Goal: Task Accomplishment & Management: Manage account settings

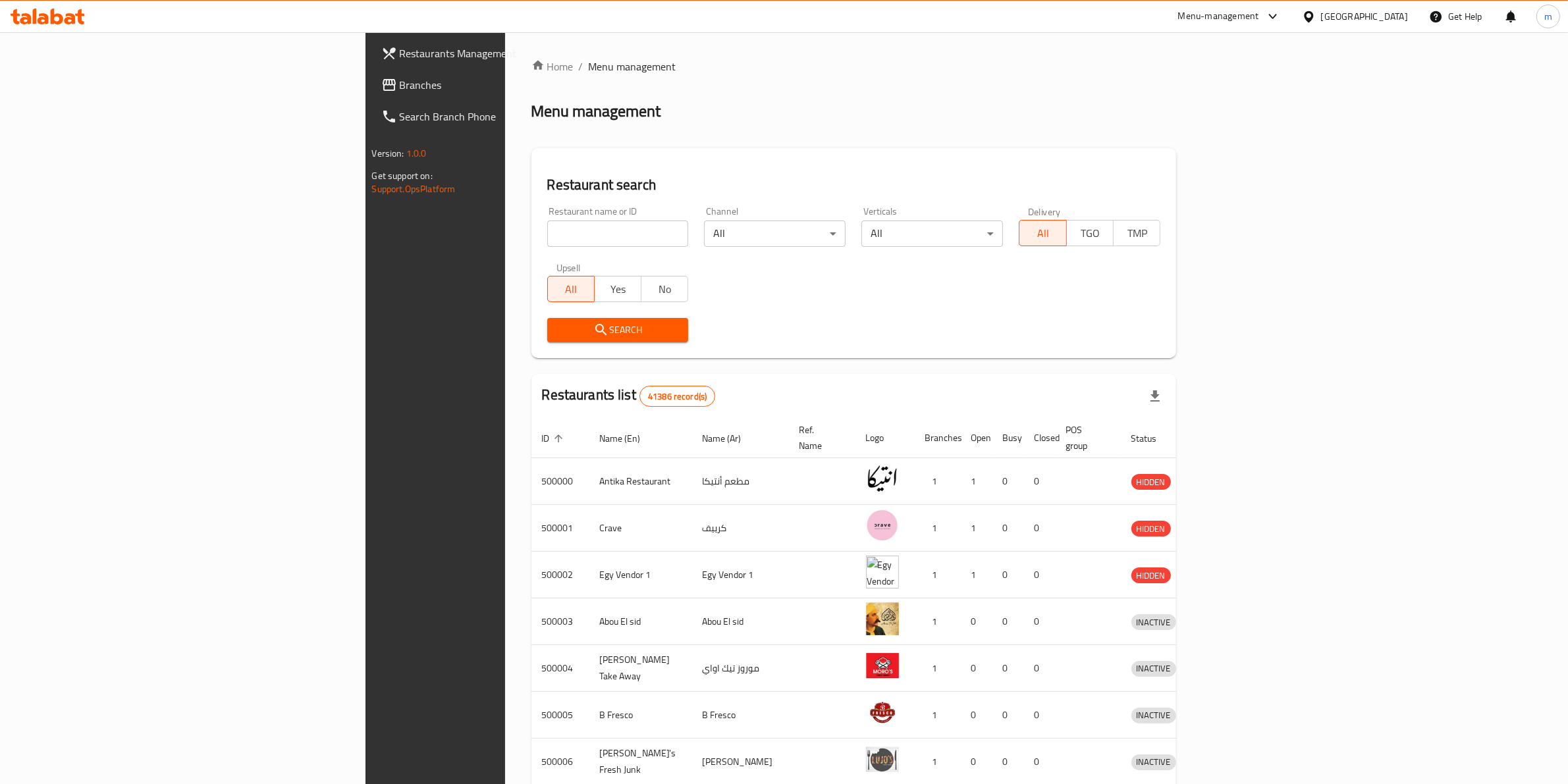
click at [1400, 21] on div "Egypt" at bounding box center [1364, 17] width 87 height 14
click at [1289, 219] on div "[GEOGRAPHIC_DATA]" at bounding box center [1308, 223] width 198 height 30
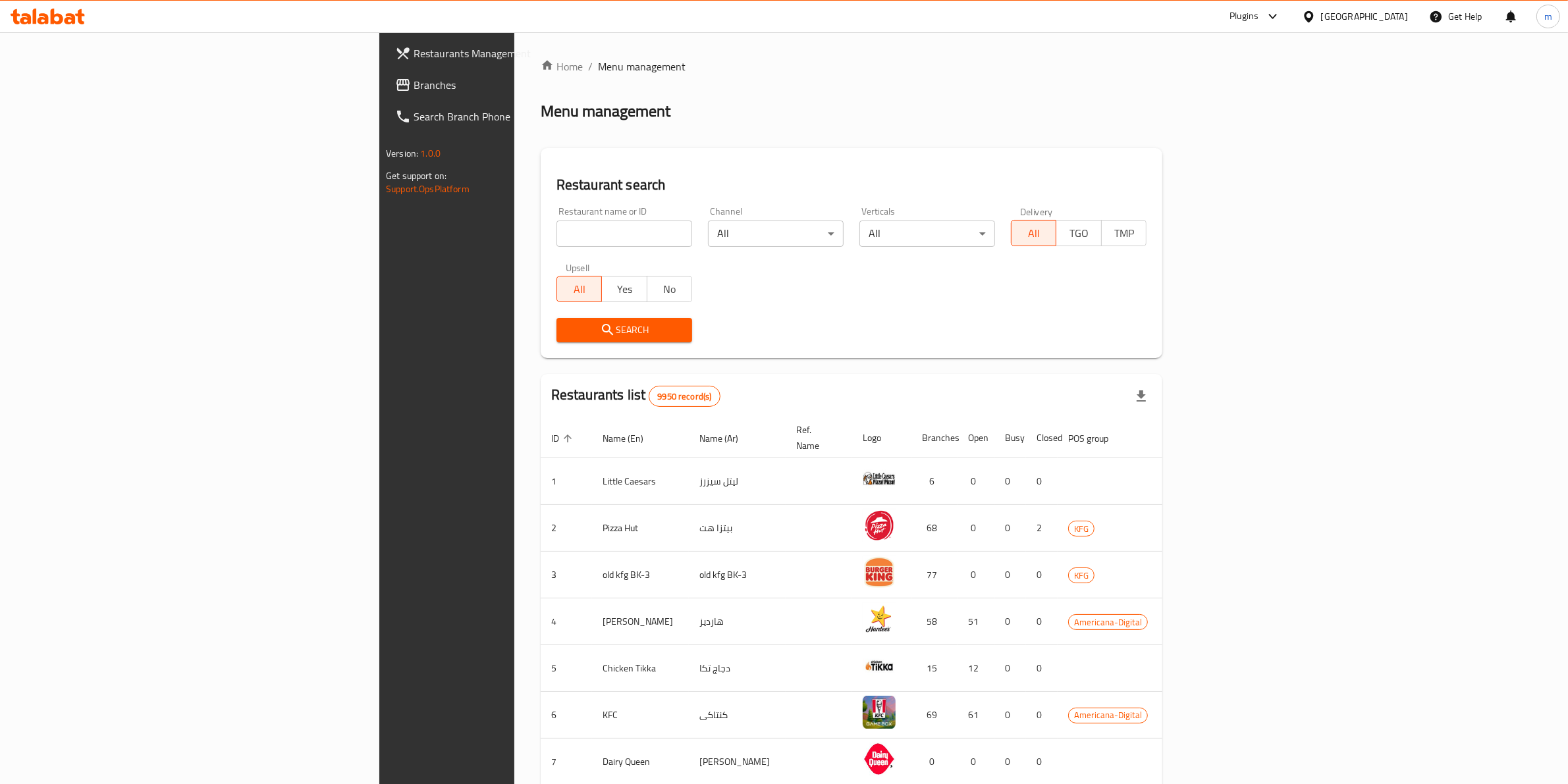
click at [556, 227] on input "search" at bounding box center [624, 234] width 136 height 26
paste input "779559"
type input "779559"
click at [413, 84] on span "Branches" at bounding box center [521, 85] width 217 height 16
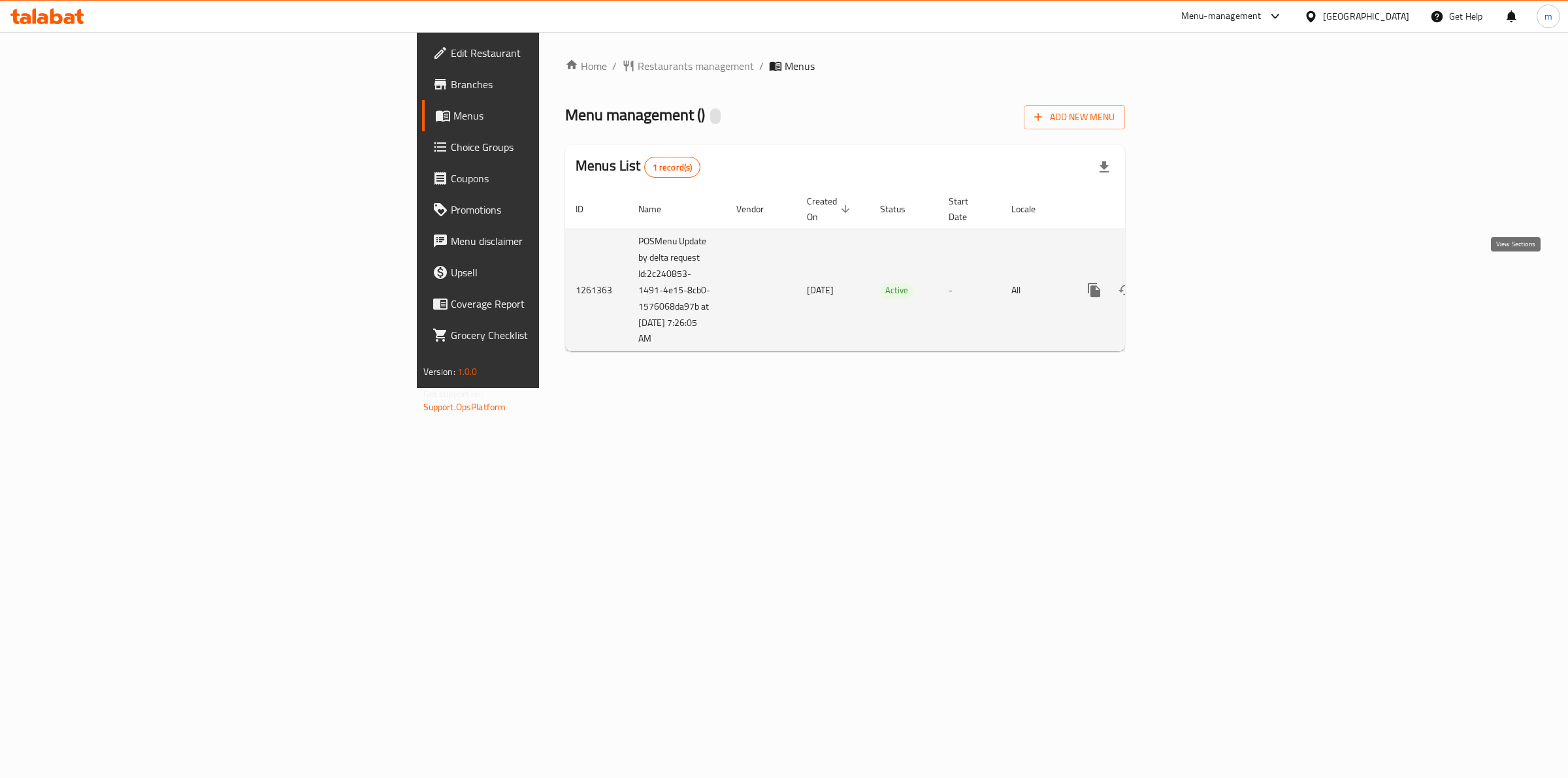
click at [1196, 282] on icon "enhanced table" at bounding box center [1188, 290] width 16 height 16
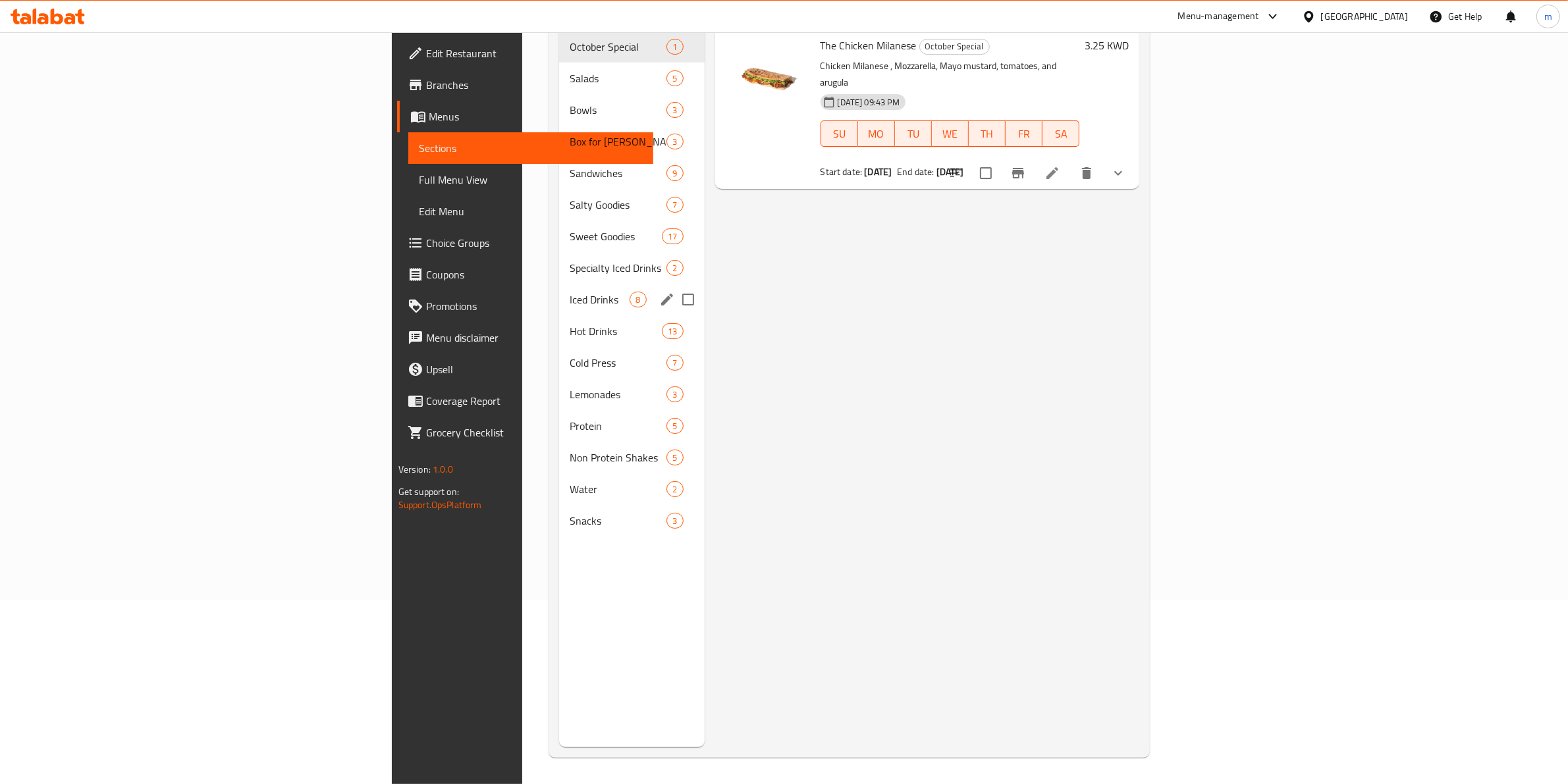
scroll to position [21, 0]
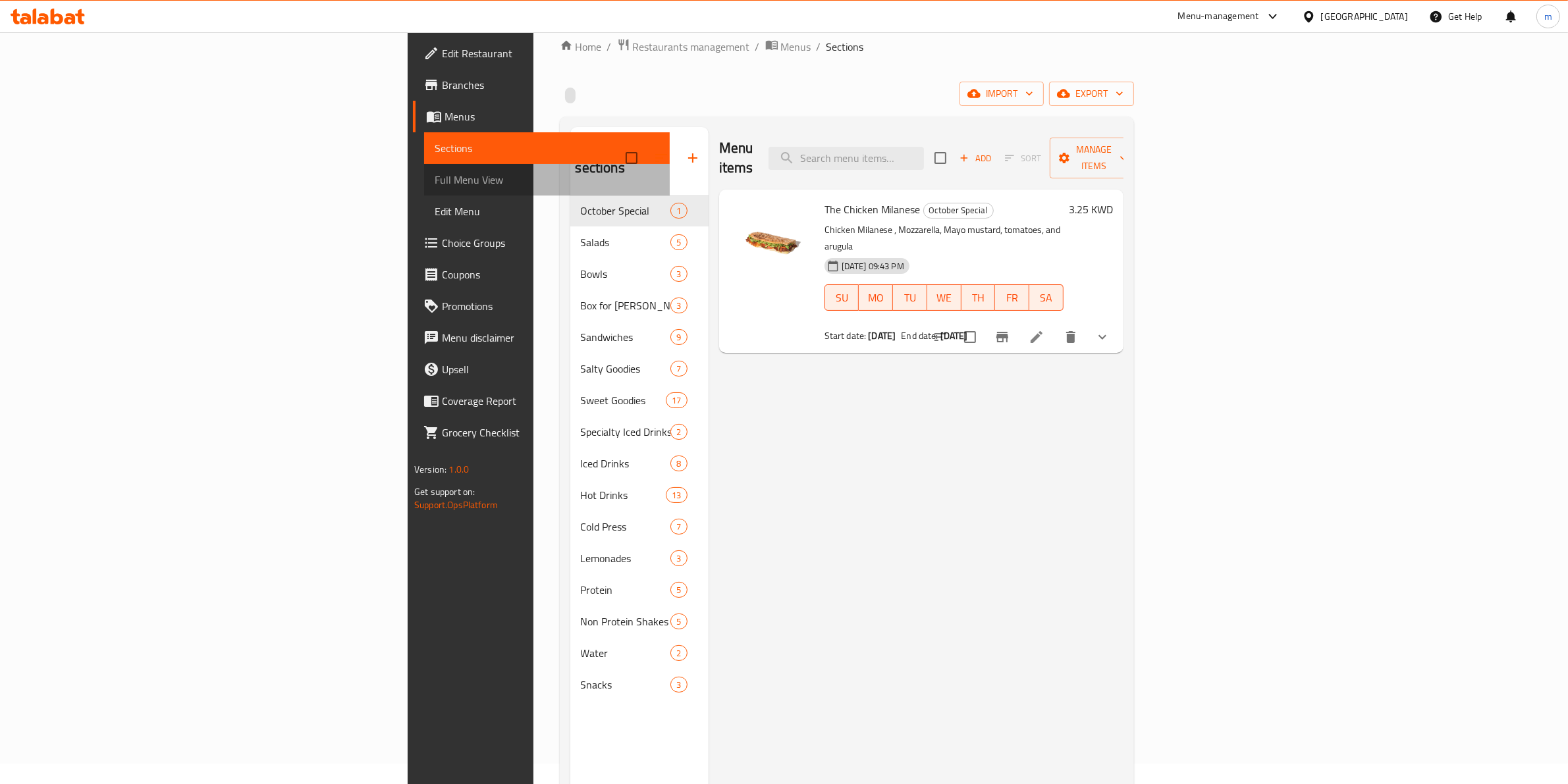
click at [435, 181] on span "Full Menu View" at bounding box center [547, 180] width 225 height 16
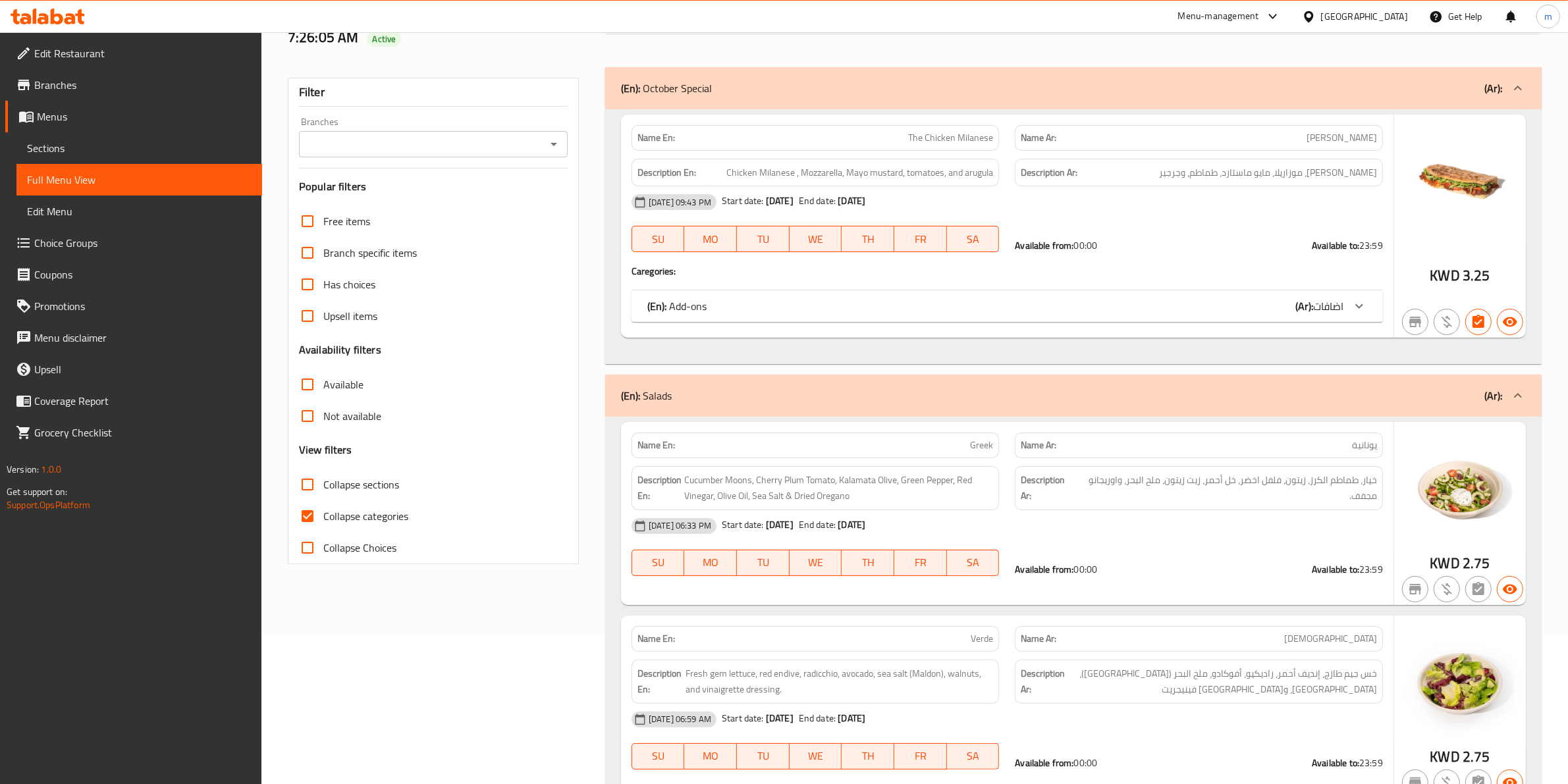
scroll to position [164, 0]
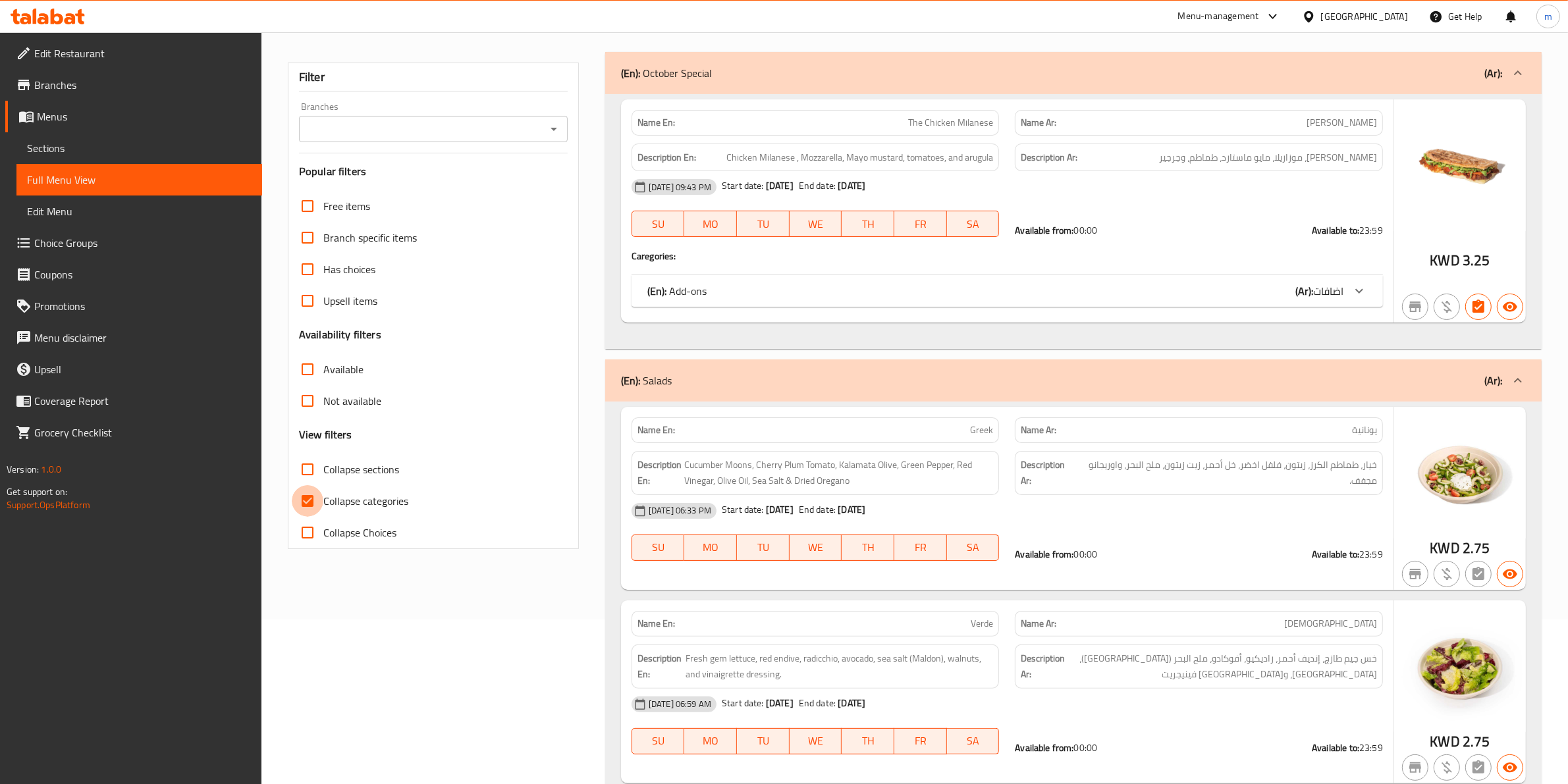
drag, startPoint x: 308, startPoint y: 497, endPoint x: 481, endPoint y: 375, distance: 211.7
click at [308, 498] on input "Collapse categories" at bounding box center [308, 501] width 32 height 32
checkbox input "false"
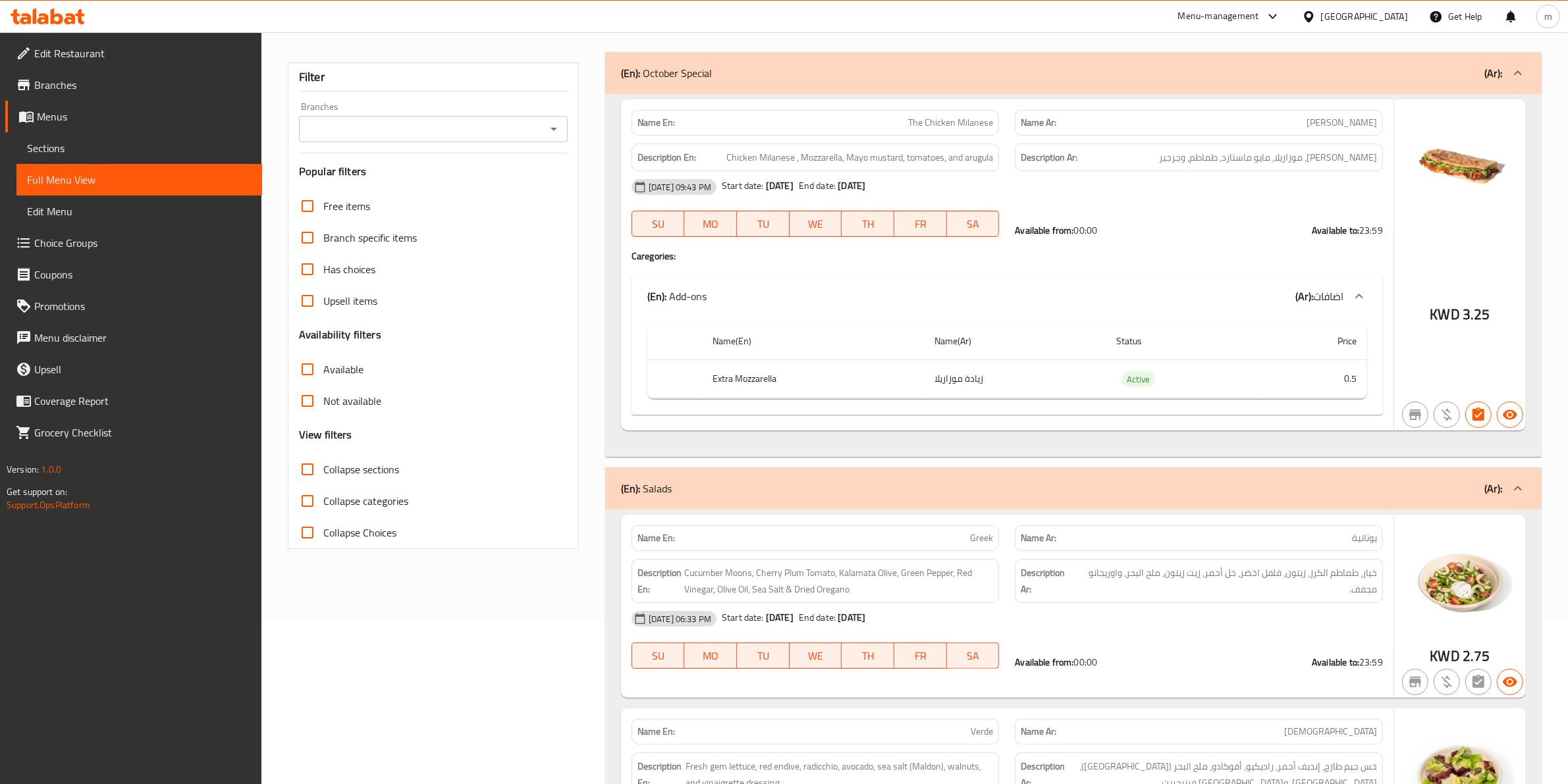
scroll to position [0, 0]
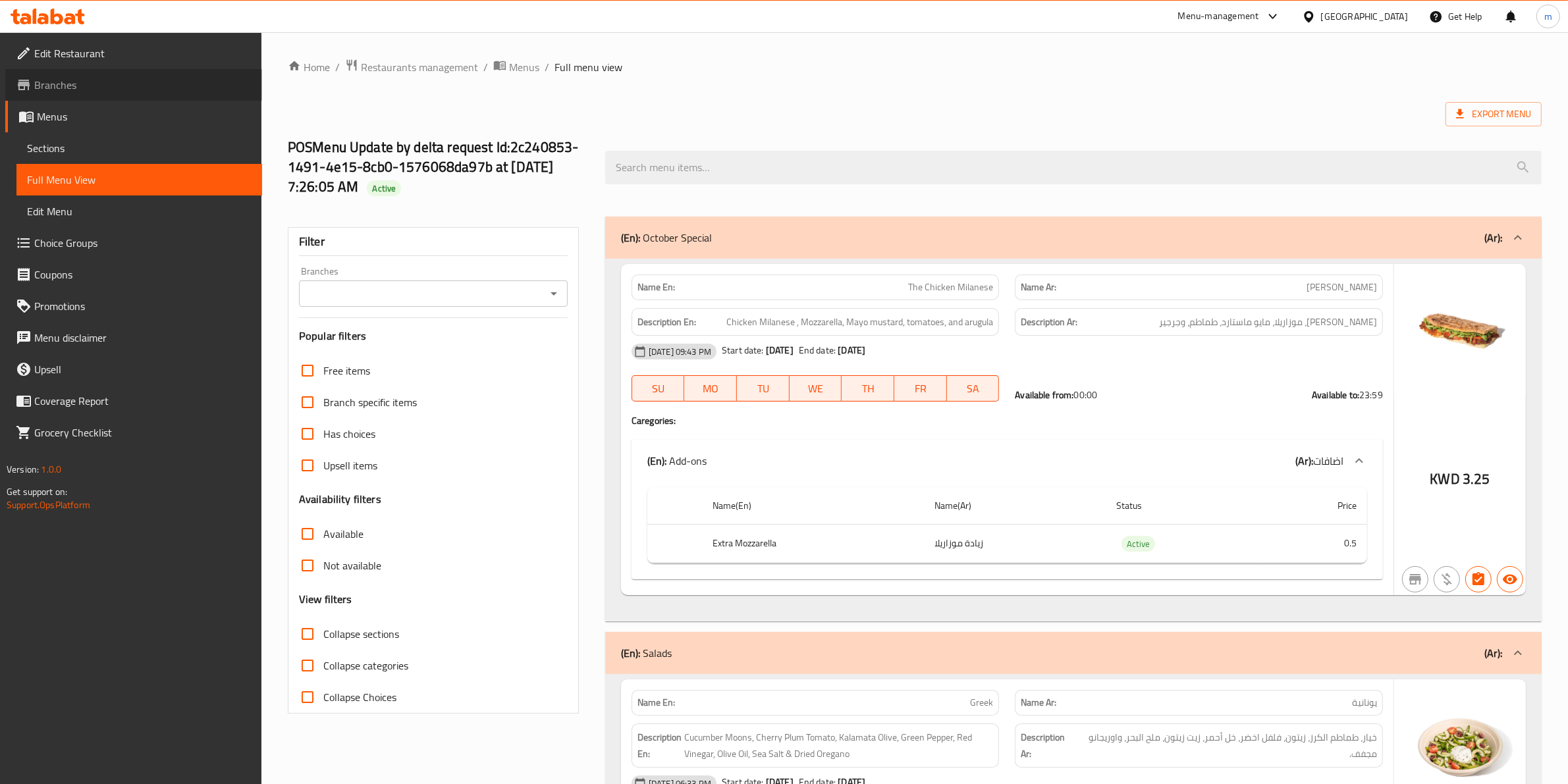
click at [129, 92] on span "Branches" at bounding box center [142, 85] width 217 height 16
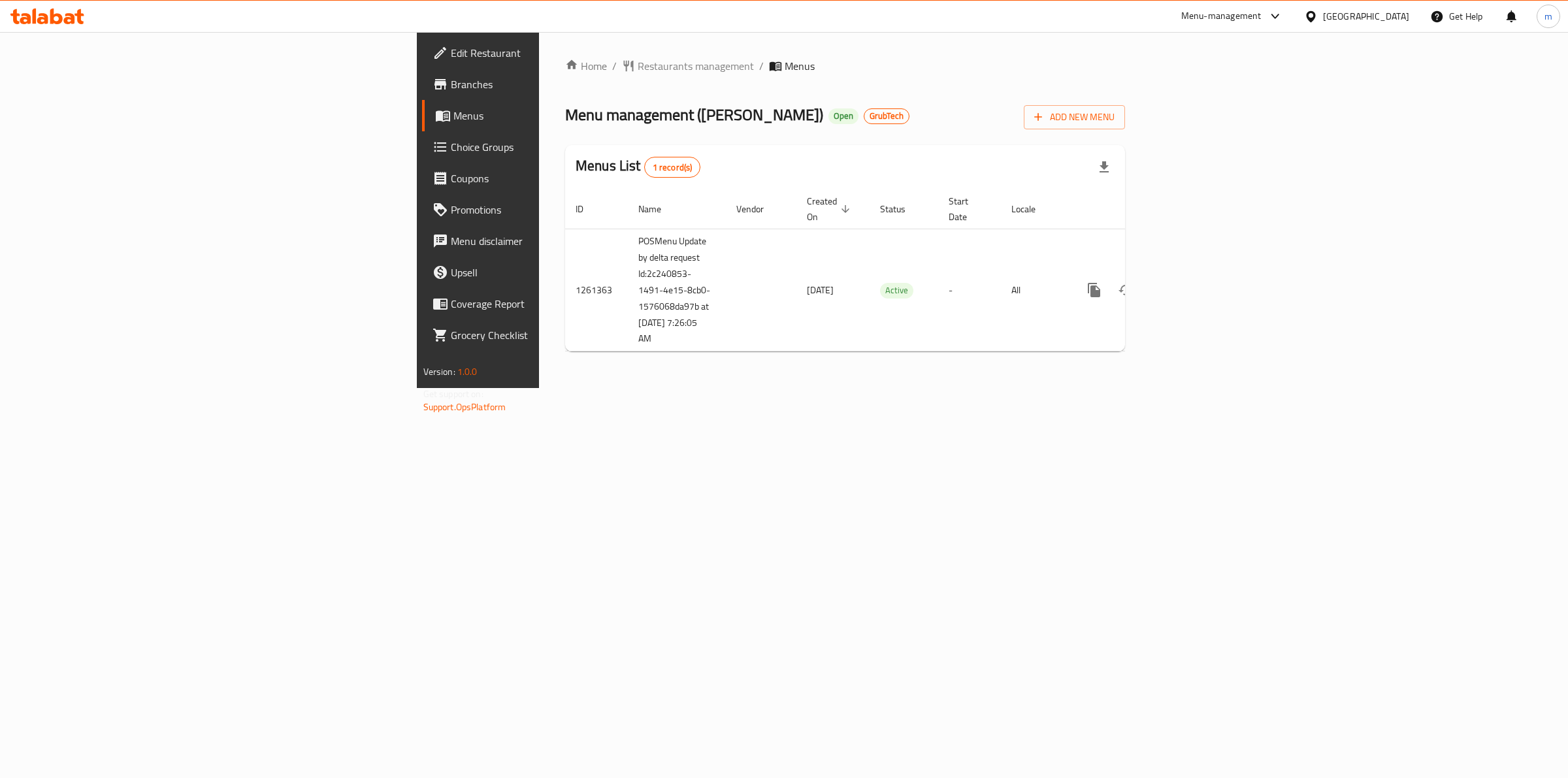
click at [453, 117] on span "Menus" at bounding box center [561, 116] width 215 height 16
click at [453, 121] on span "Menus" at bounding box center [561, 116] width 215 height 16
click at [451, 89] on span "Branches" at bounding box center [560, 84] width 218 height 16
click at [1115, 115] on span "Add New Menu" at bounding box center [1075, 117] width 80 height 17
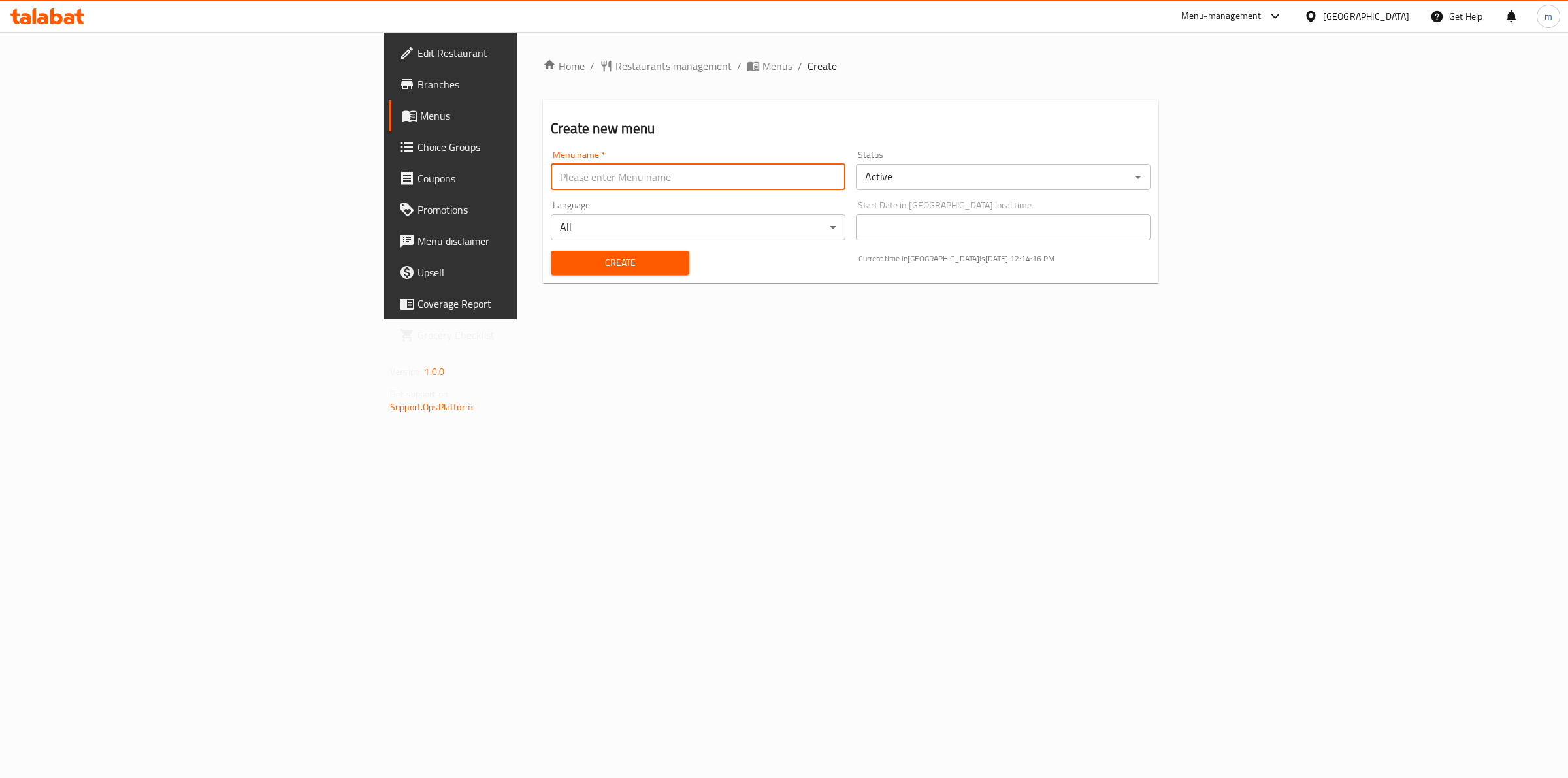
click at [697, 184] on input "text" at bounding box center [698, 177] width 295 height 26
click at [551, 184] on input "text" at bounding box center [698, 177] width 295 height 26
type input "1/10"
click at [561, 259] on span "Create" at bounding box center [620, 262] width 117 height 17
click at [420, 122] on span "Menus" at bounding box center [527, 116] width 215 height 16
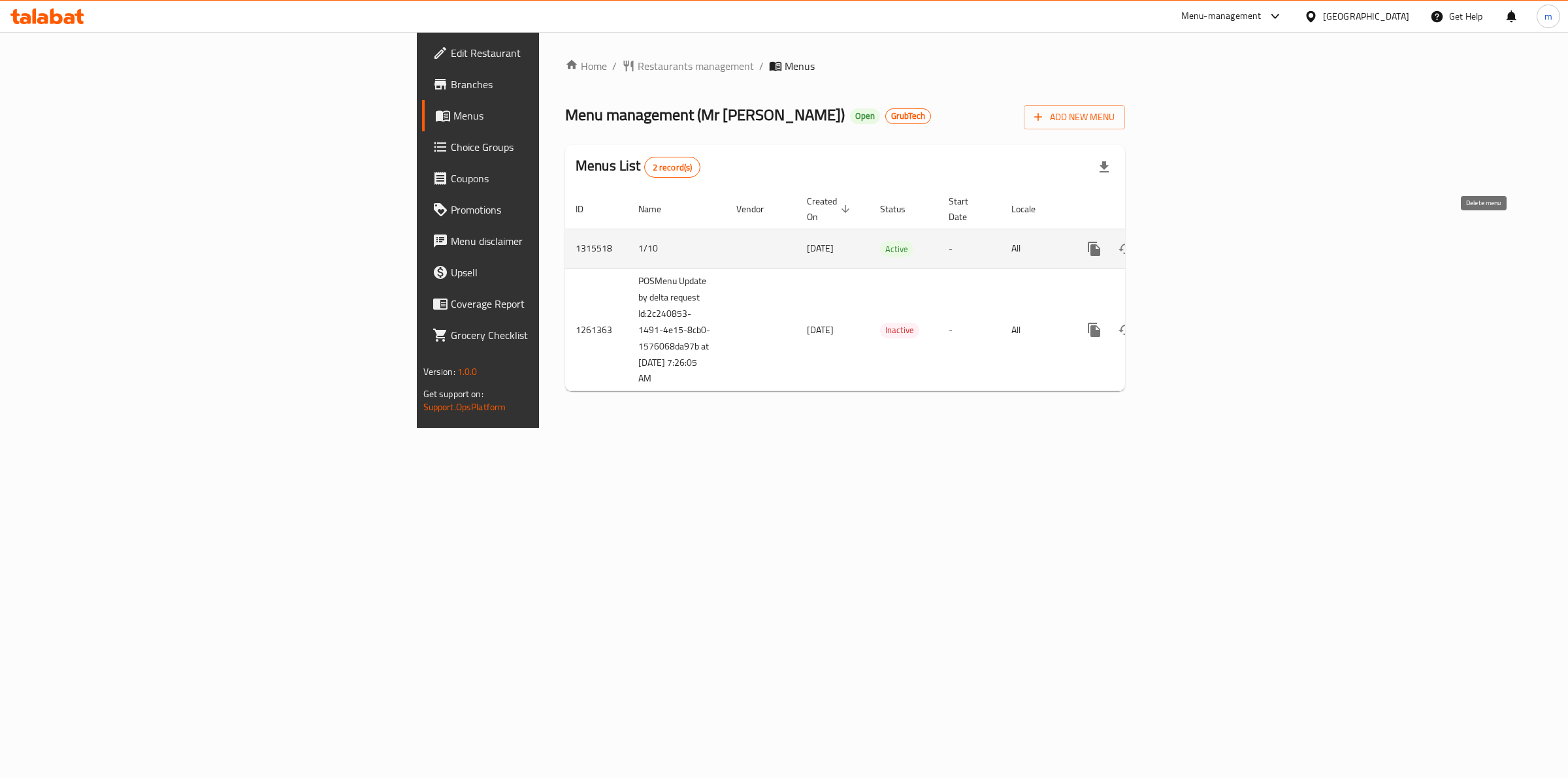
click at [1161, 243] on icon "enhanced table" at bounding box center [1157, 248] width 9 height 12
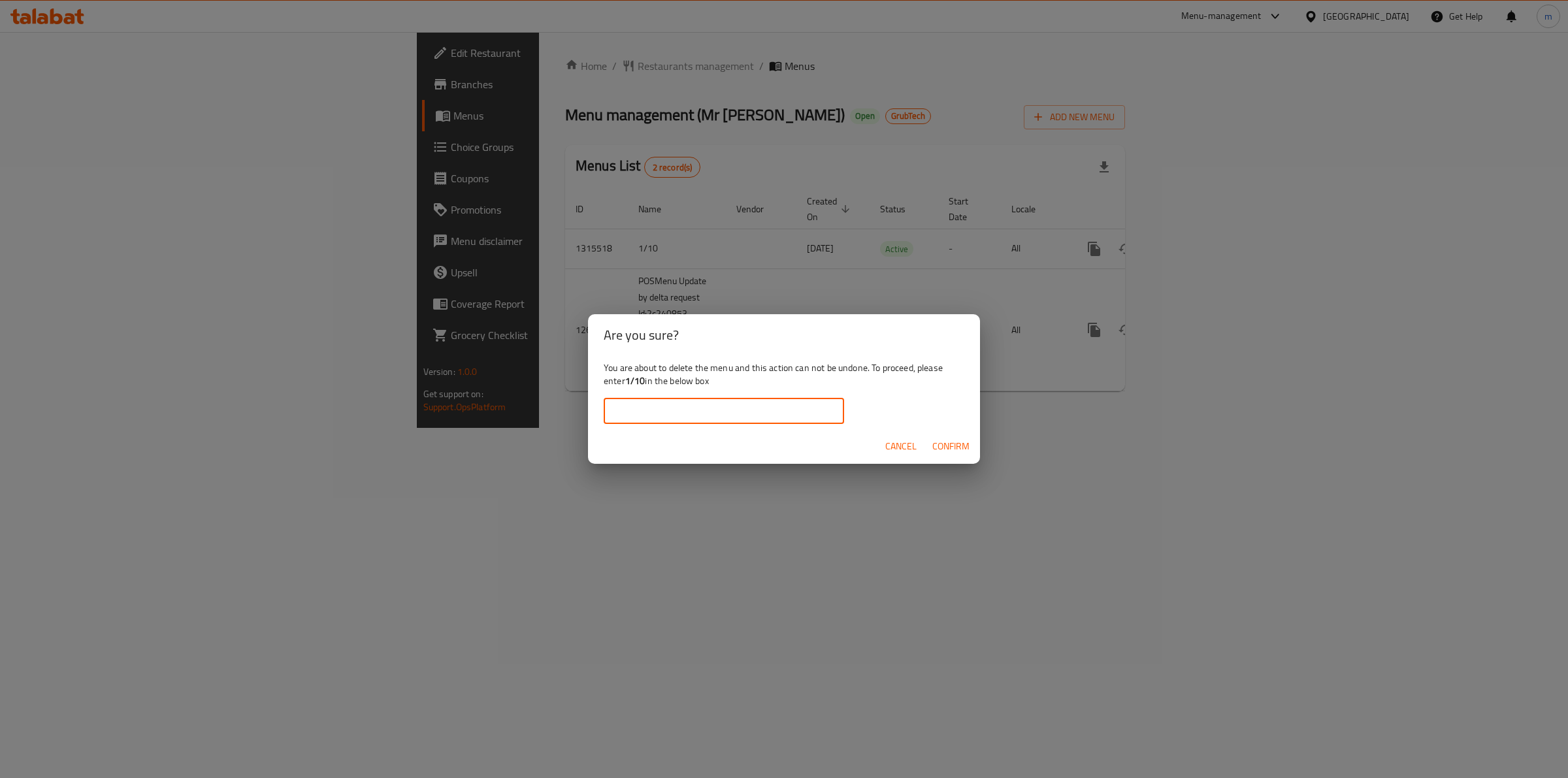
click at [733, 404] on input "text" at bounding box center [724, 411] width 240 height 26
type input "1/10"
click at [936, 440] on span "Confirm" at bounding box center [950, 446] width 37 height 17
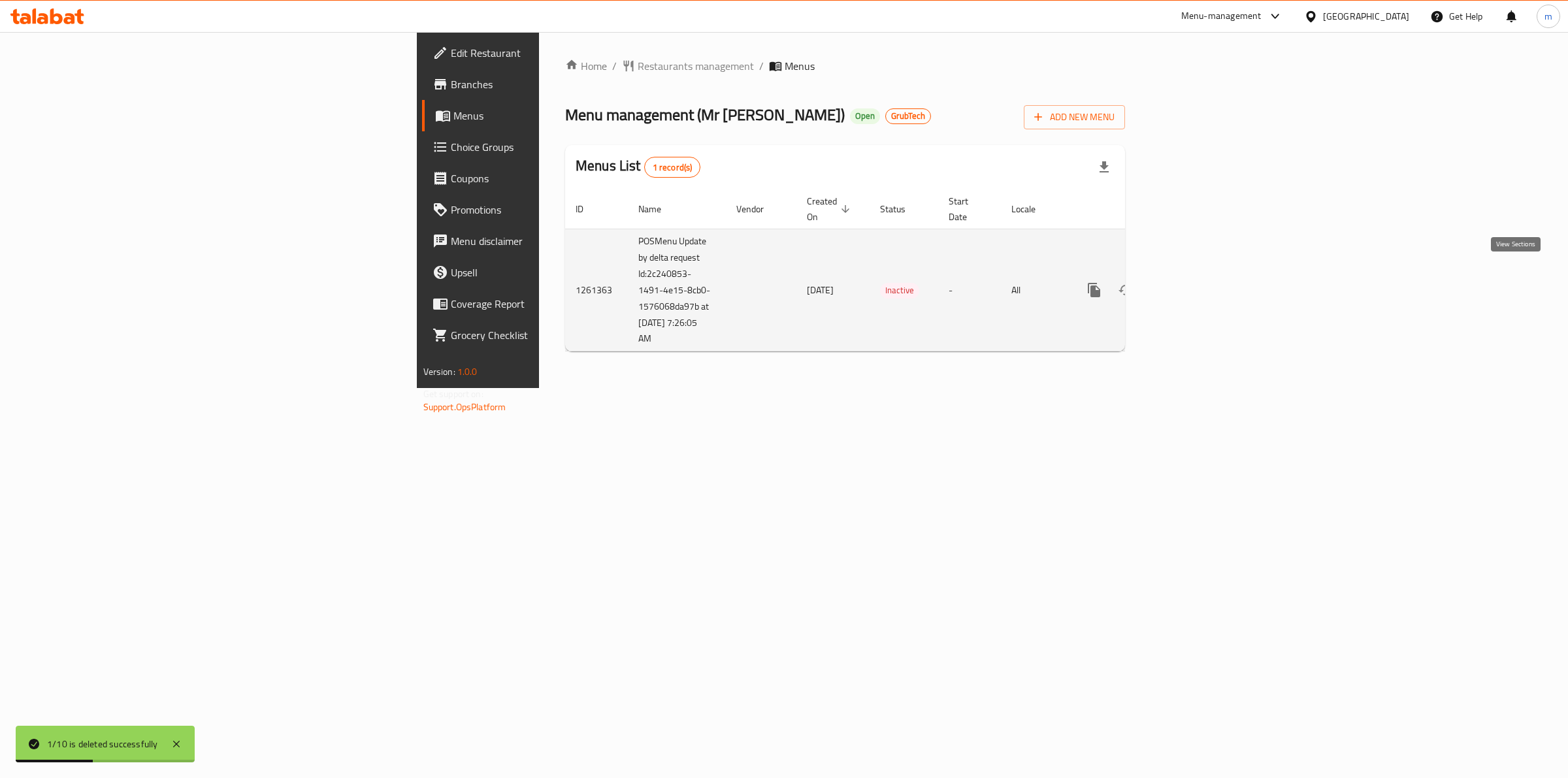
click at [1196, 282] on icon "enhanced table" at bounding box center [1188, 290] width 16 height 16
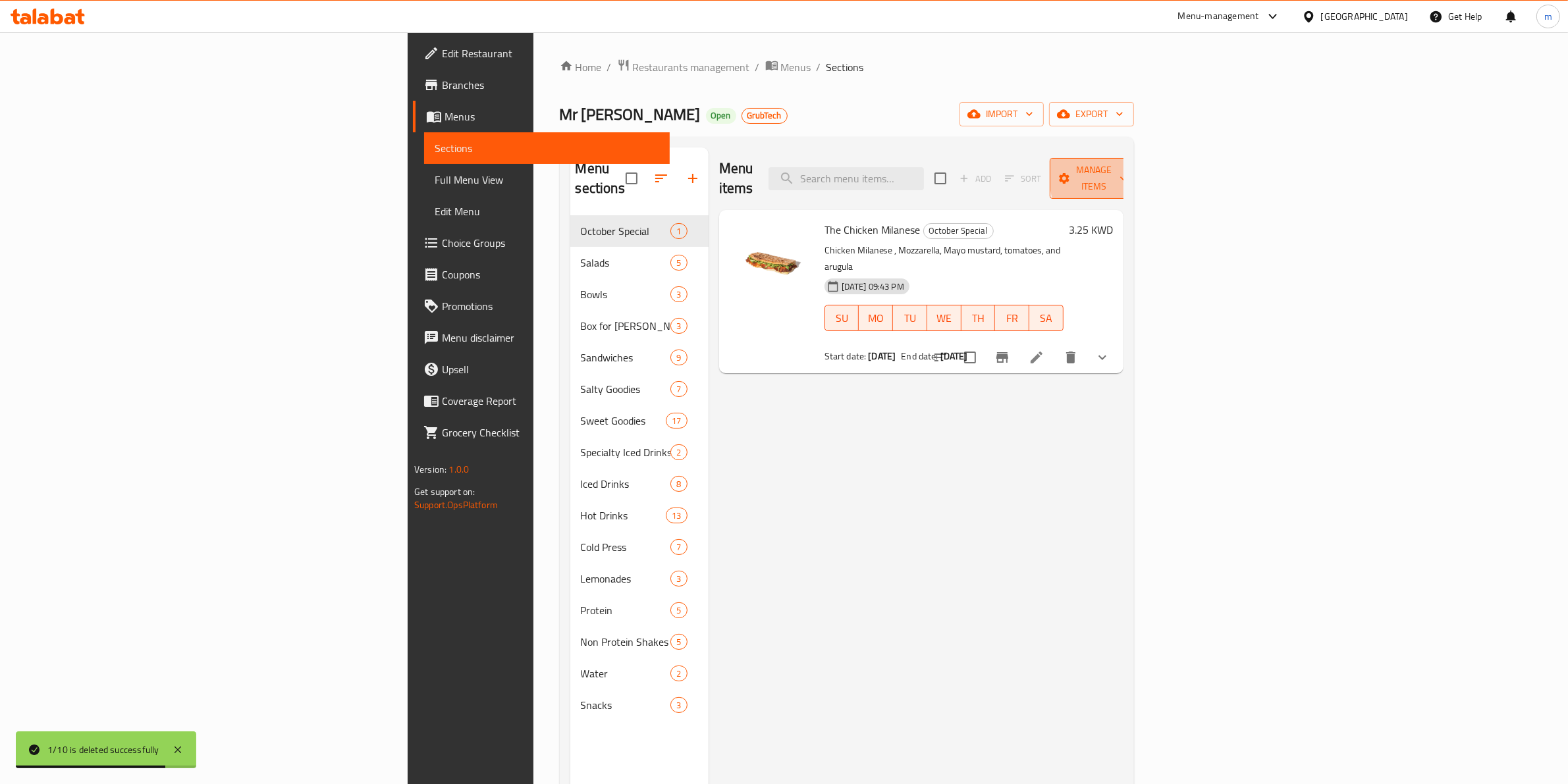
click at [1138, 171] on button "Manage items" at bounding box center [1094, 178] width 88 height 41
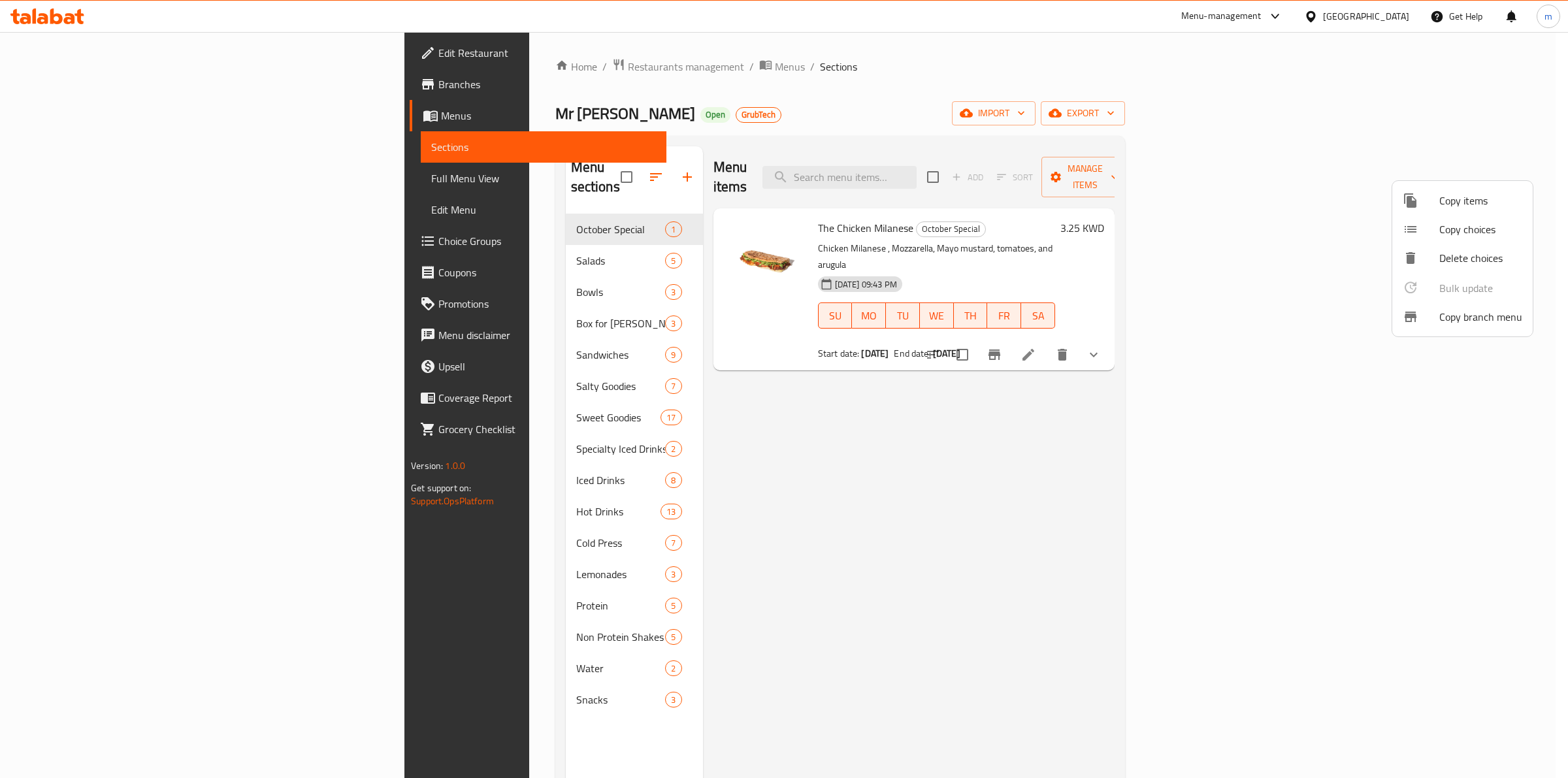
click at [1500, 315] on span "Copy branch menu" at bounding box center [1480, 317] width 83 height 16
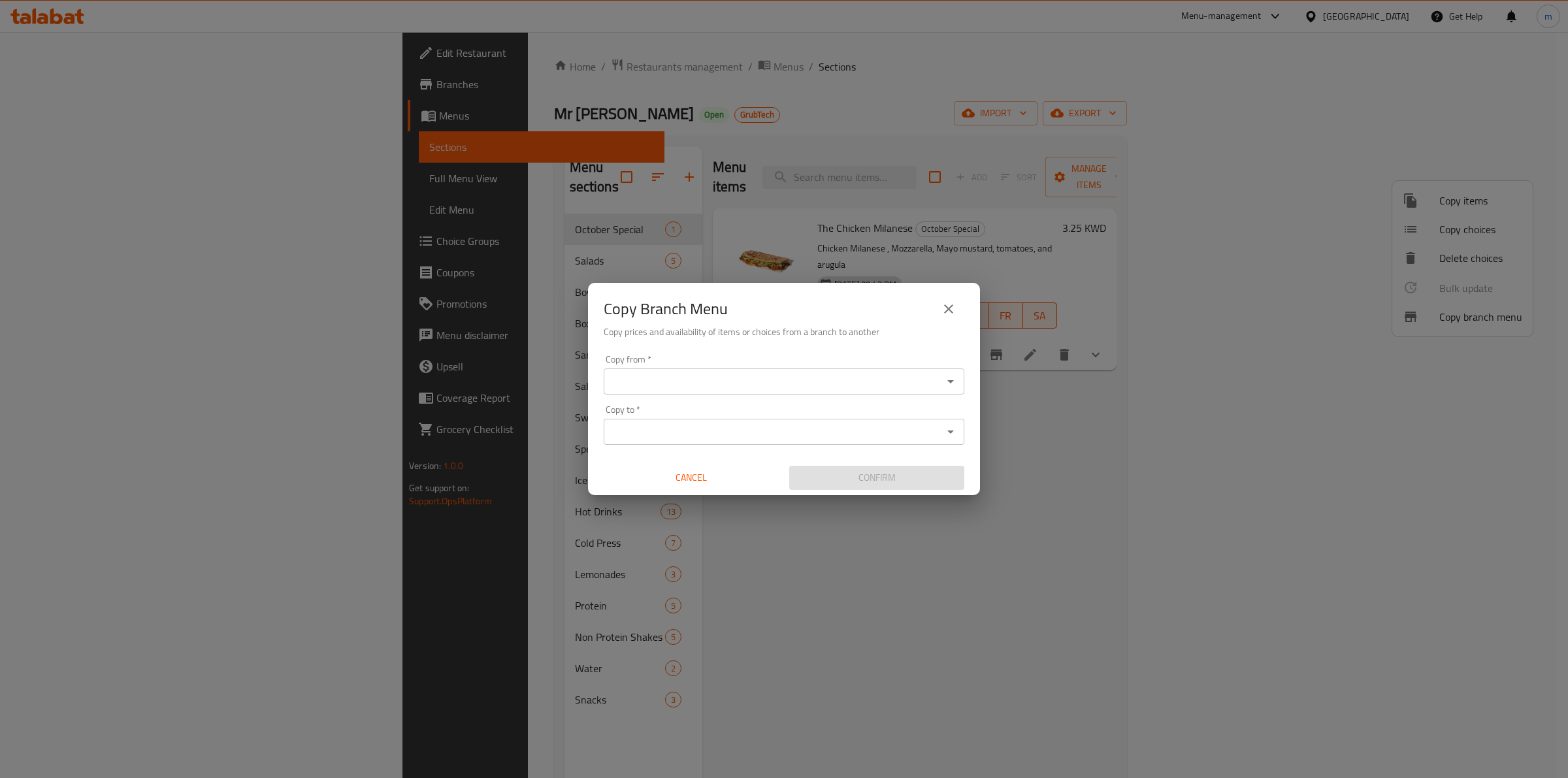
click at [806, 374] on input "Copy from   *" at bounding box center [773, 381] width 331 height 18
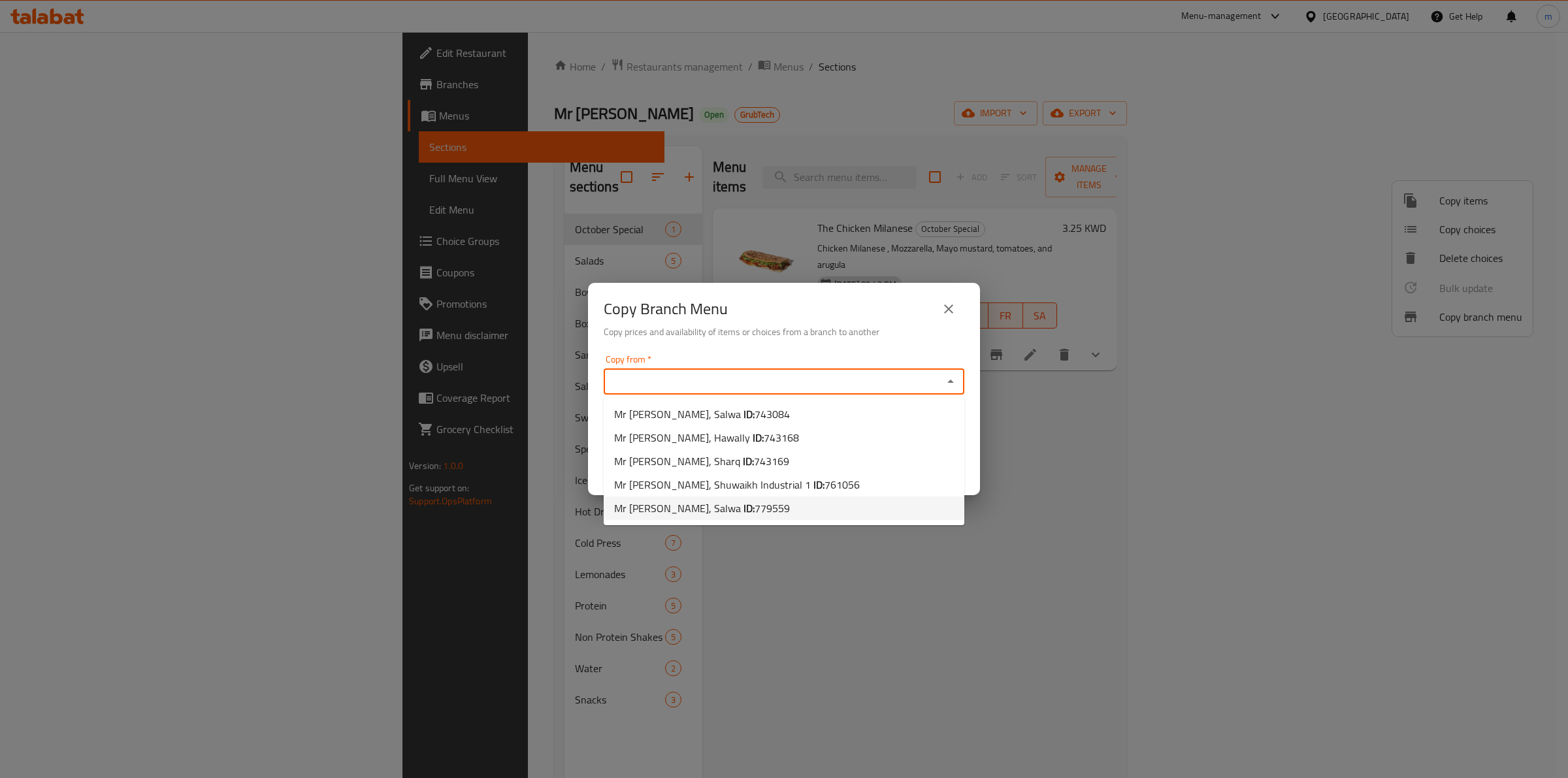
click at [754, 504] on span "779559" at bounding box center [772, 508] width 35 height 20
type input "Mr [PERSON_NAME], Salwa"
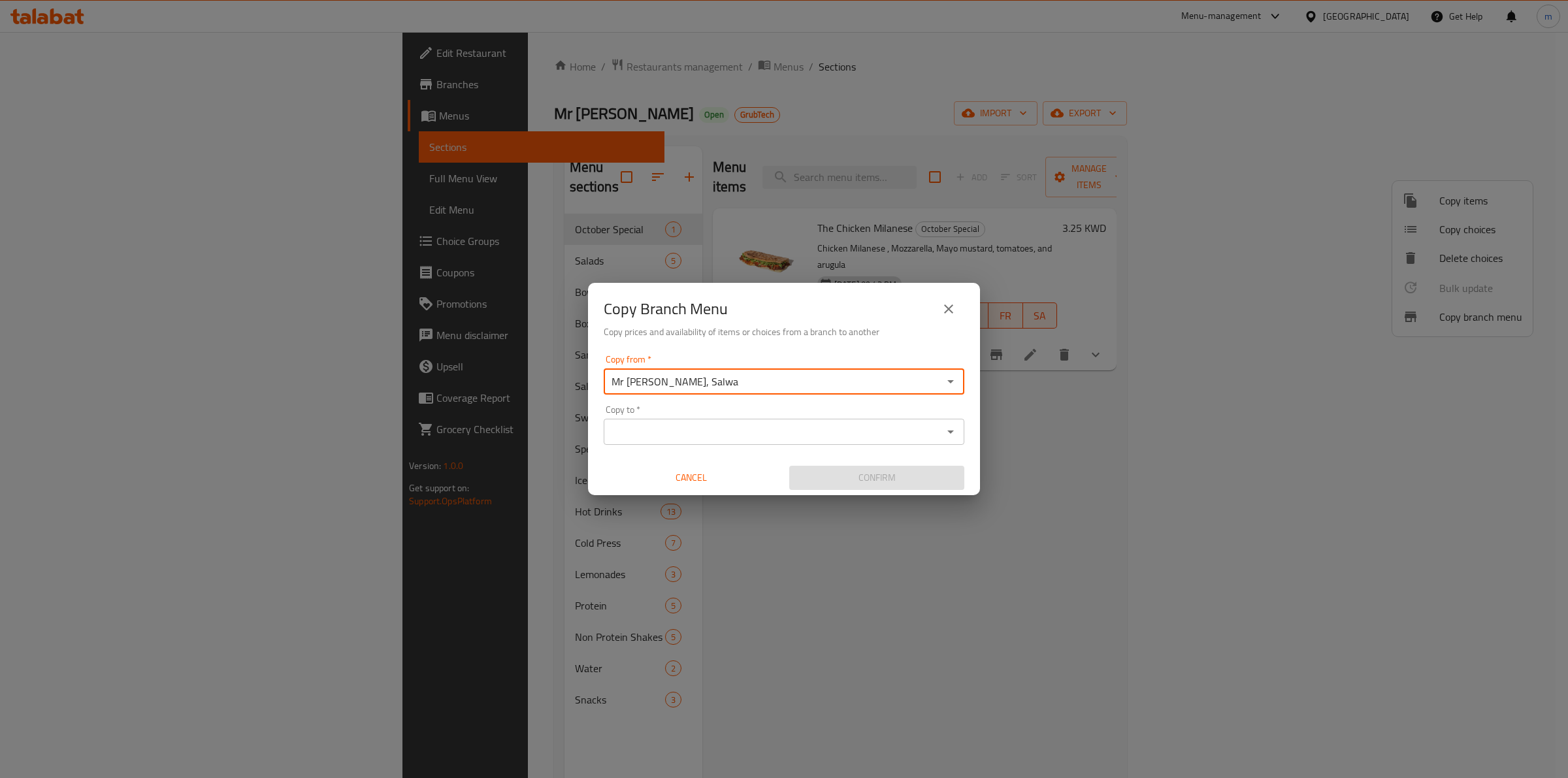
click at [952, 378] on icon "Open" at bounding box center [951, 382] width 16 height 16
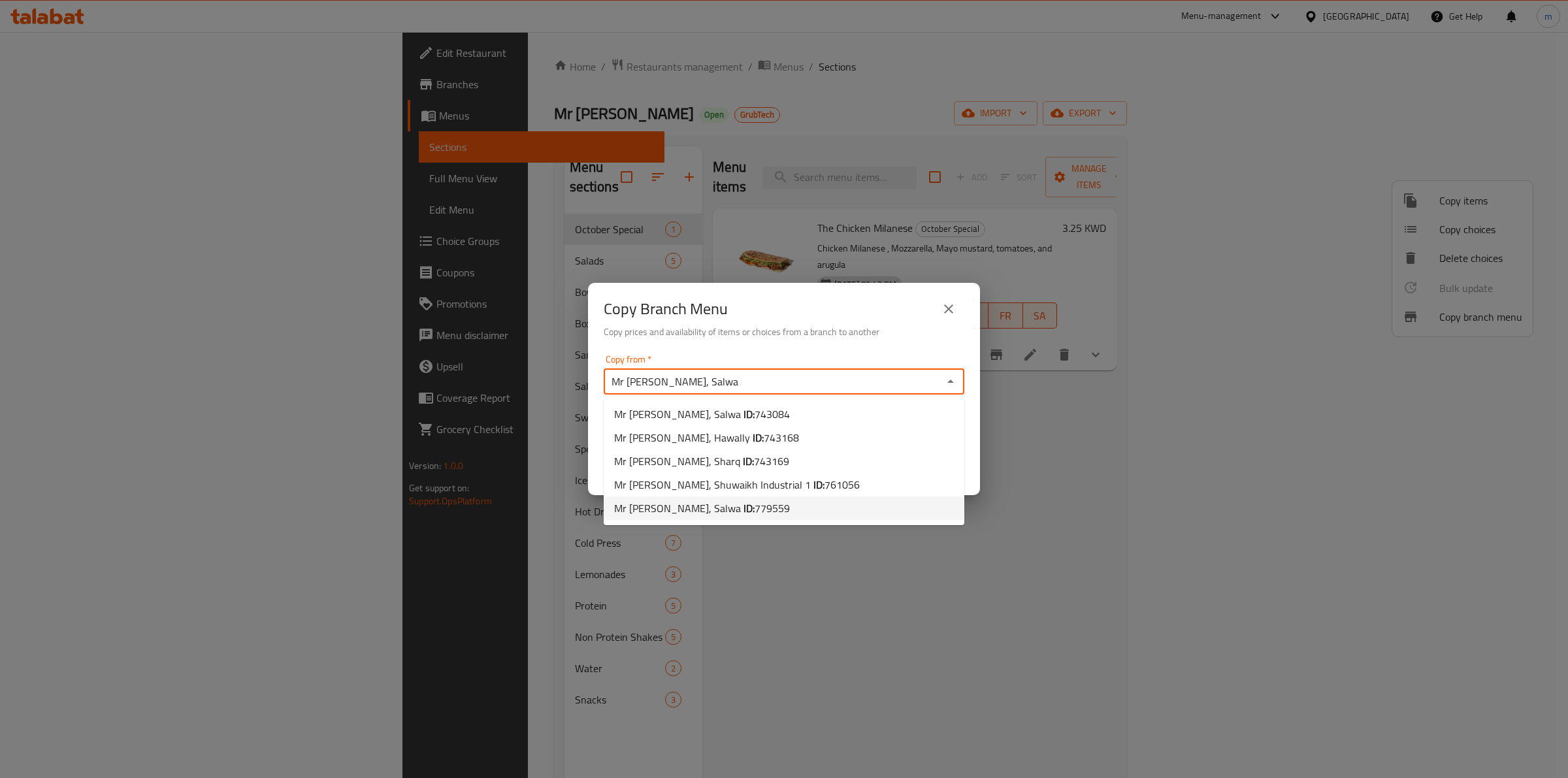
click at [806, 375] on input "Mr [PERSON_NAME], Salwa" at bounding box center [773, 381] width 331 height 18
type input "Mr [PERSON_NAME], Salwa"
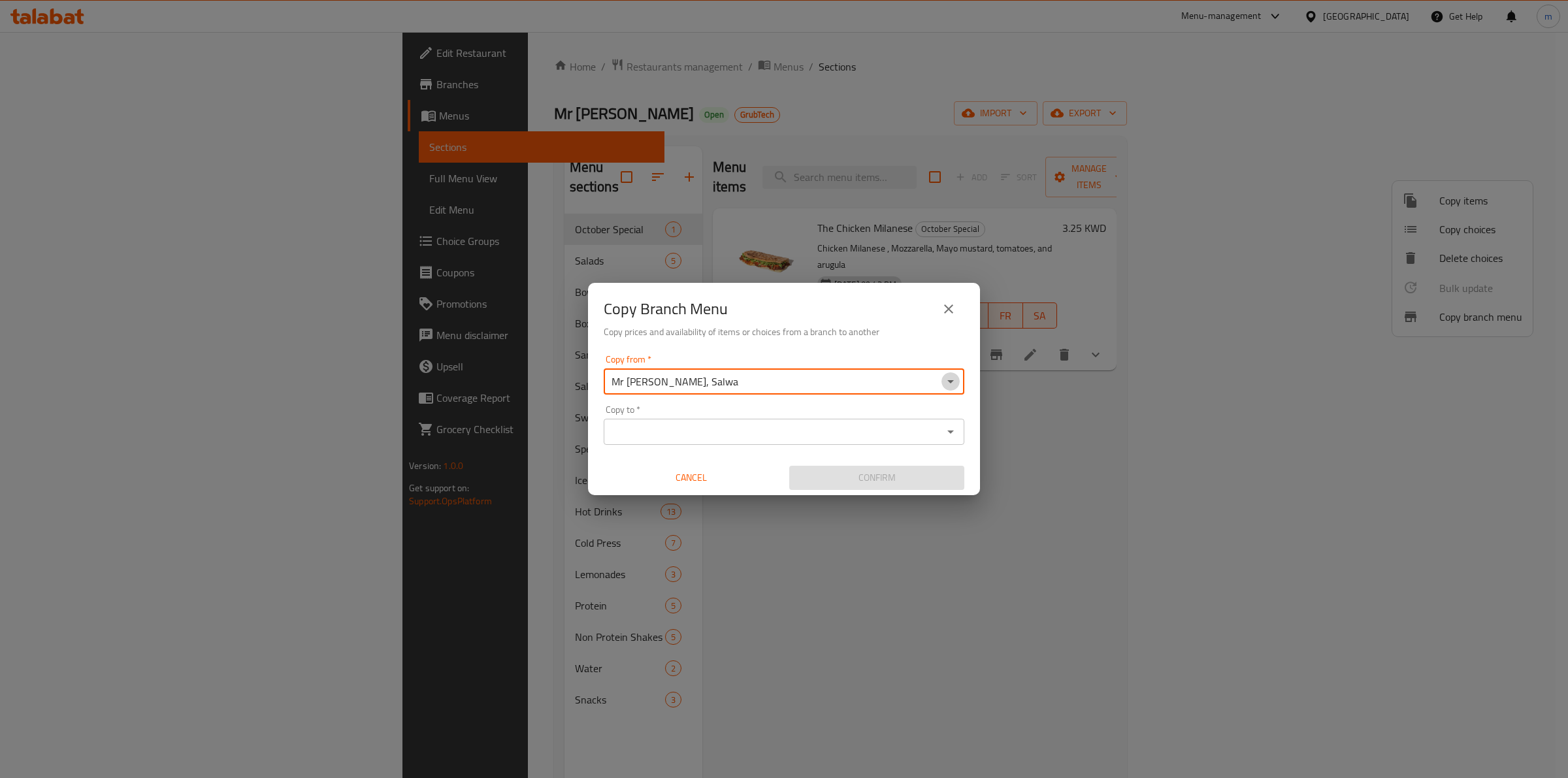
click at [945, 379] on icon "Open" at bounding box center [951, 382] width 16 height 16
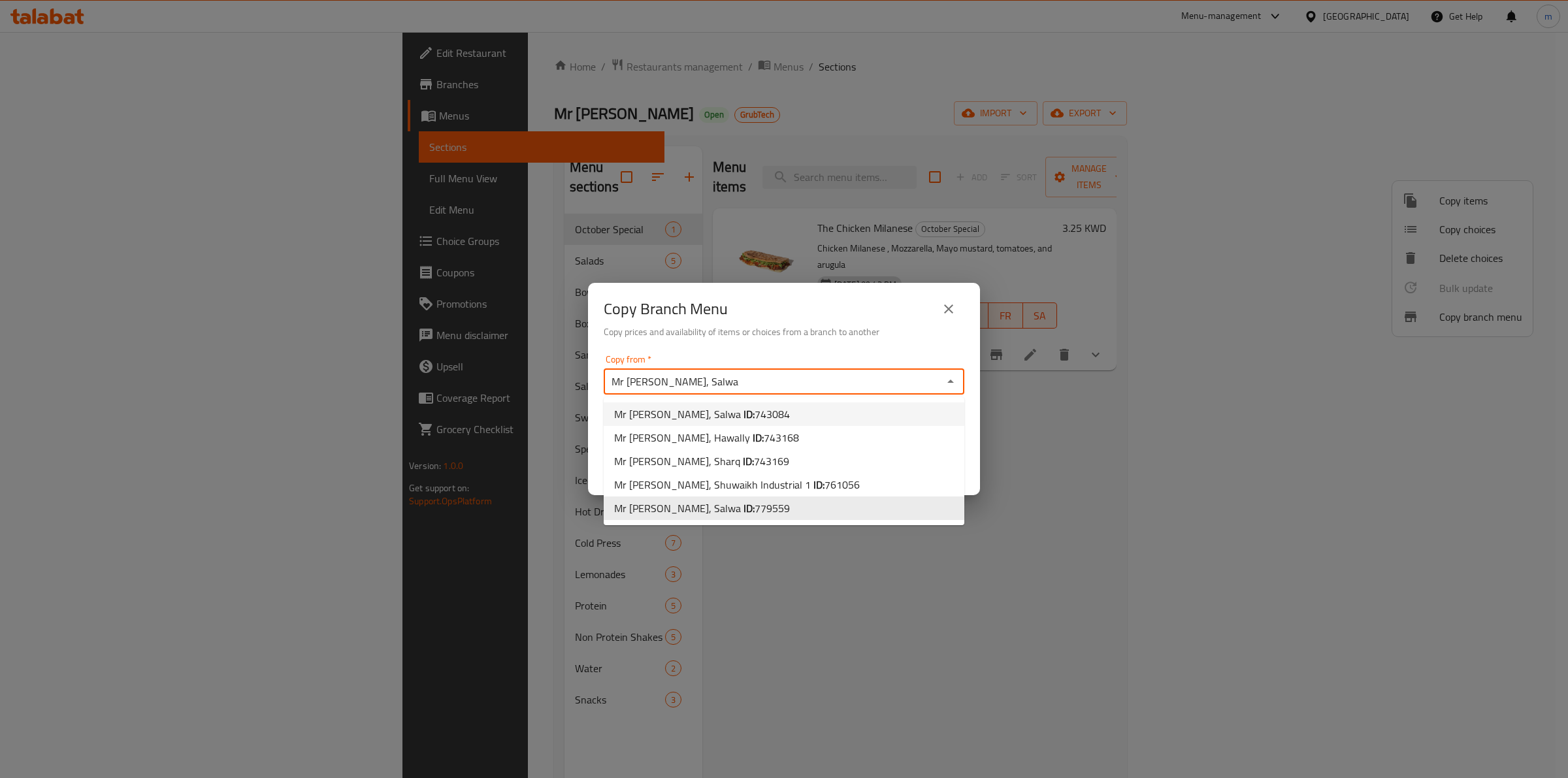
click at [754, 417] on span "743084" at bounding box center [772, 414] width 35 height 20
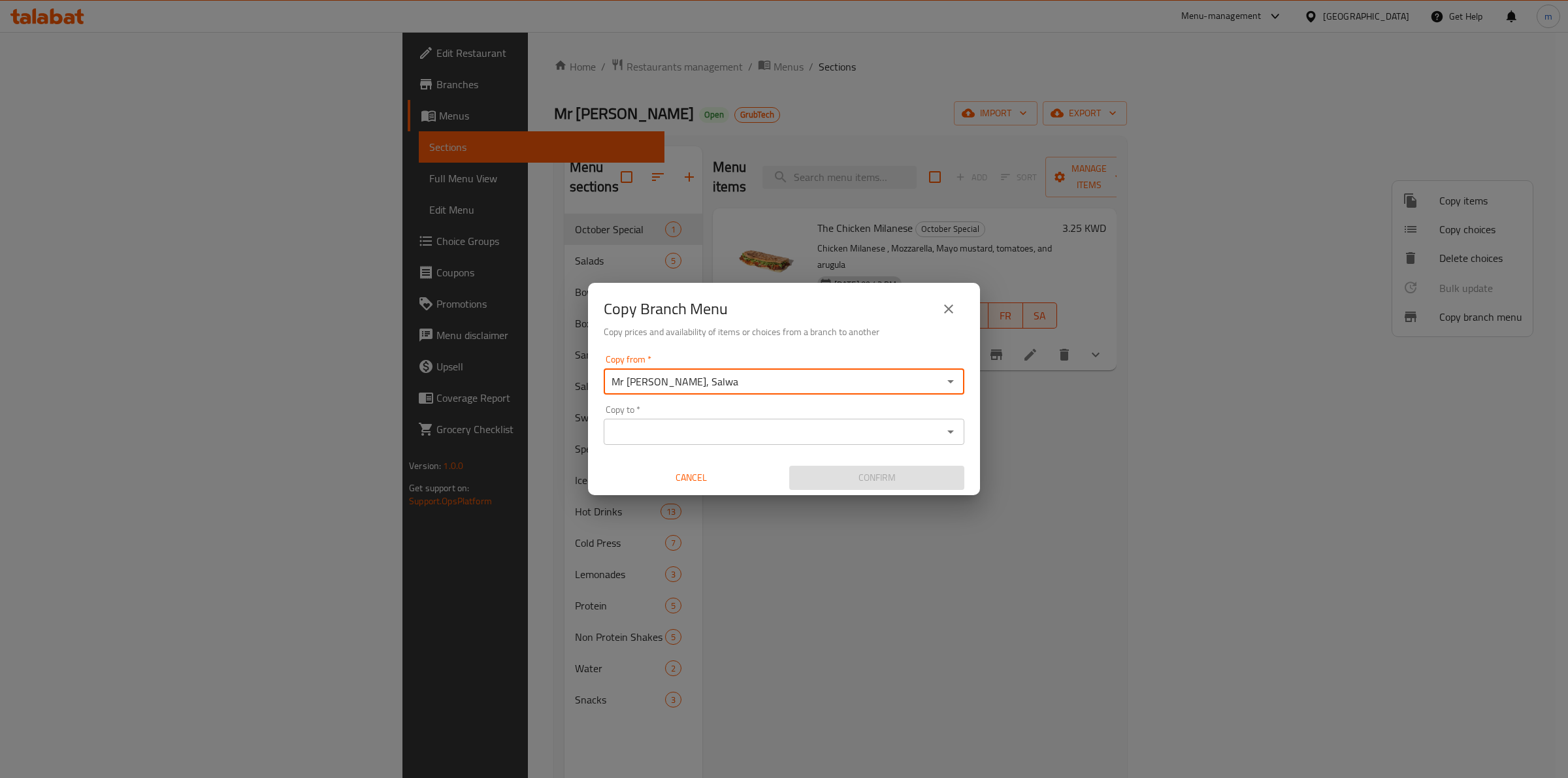
click at [774, 383] on input "Mr [PERSON_NAME], Salwa" at bounding box center [773, 381] width 331 height 18
click at [776, 383] on input "Mr [PERSON_NAME], Salwa" at bounding box center [773, 381] width 331 height 18
click at [944, 387] on icon "Open" at bounding box center [951, 382] width 16 height 16
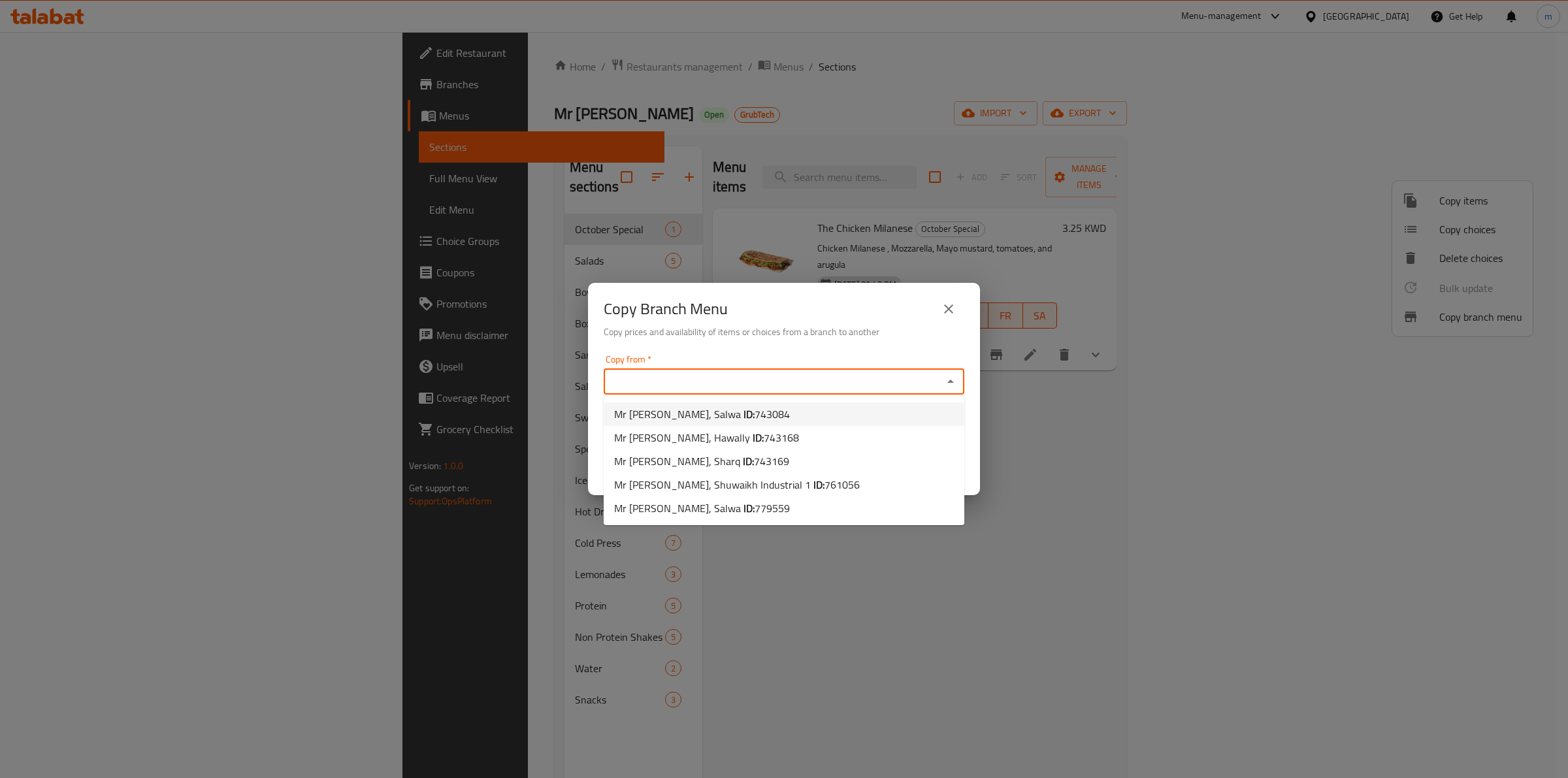
click at [754, 416] on span "743084" at bounding box center [772, 414] width 35 height 20
type input "Mr [PERSON_NAME], Salwa"
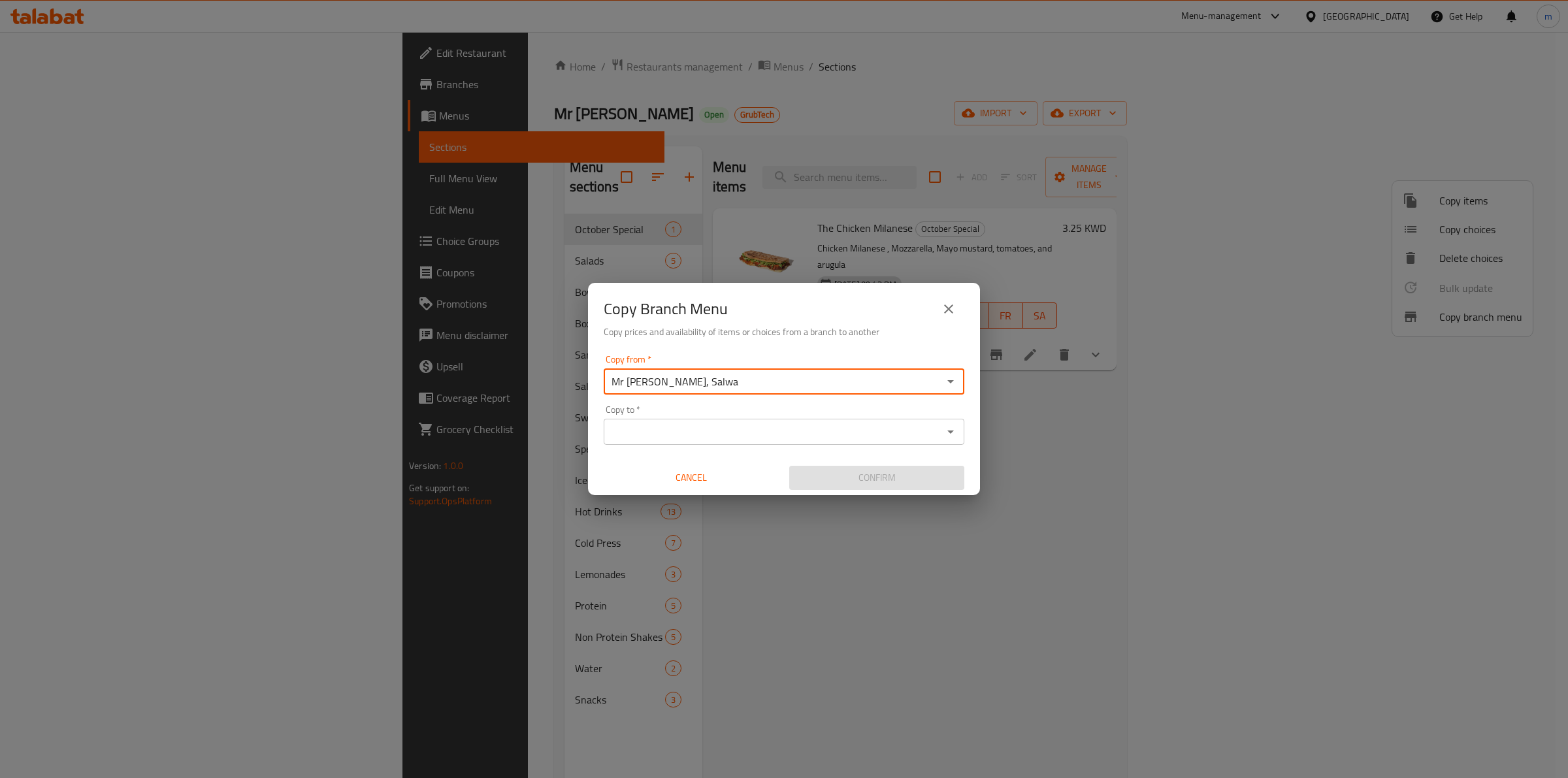
click at [776, 430] on input "Copy to   *" at bounding box center [773, 431] width 331 height 18
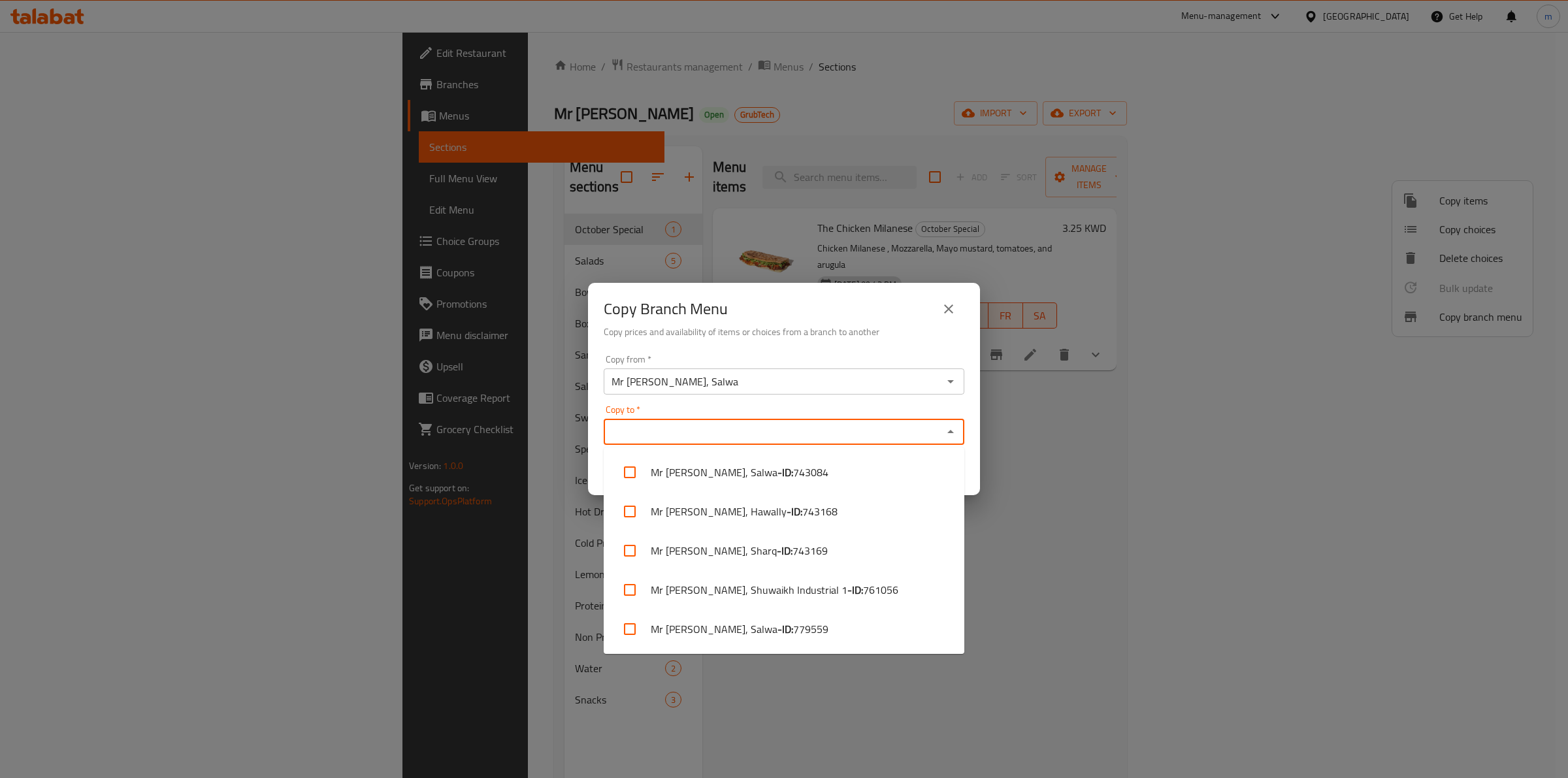
click at [877, 430] on input "Copy to   *" at bounding box center [773, 431] width 331 height 18
click at [793, 631] on span "779559" at bounding box center [810, 629] width 35 height 16
checkbox input "true"
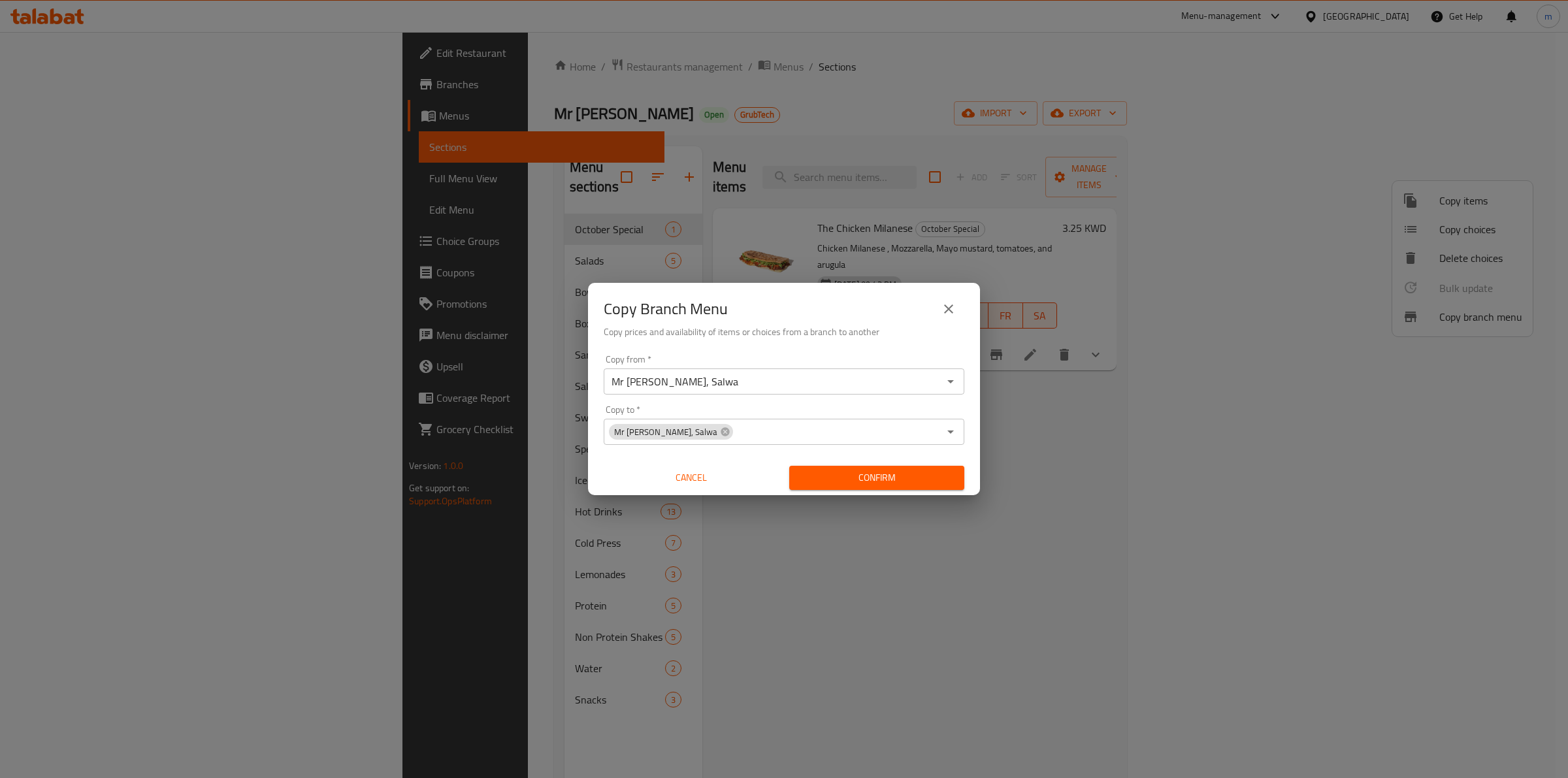
click at [739, 681] on div "Copy Branch Menu Copy prices and availability of items or choices from a branch…" at bounding box center [784, 389] width 1568 height 778
click at [870, 475] on span "Confirm" at bounding box center [877, 478] width 155 height 17
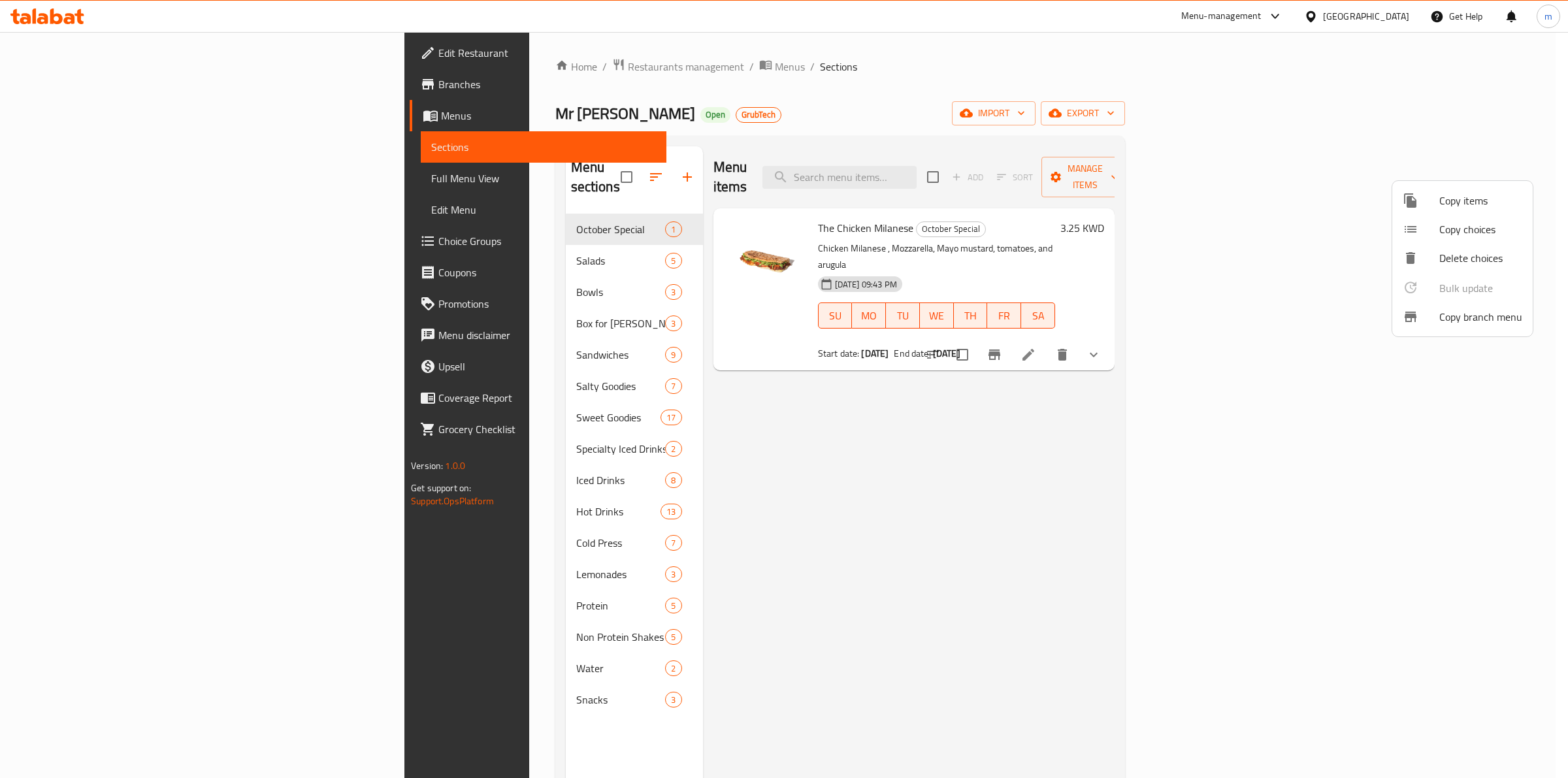
click at [1313, 108] on div at bounding box center [784, 389] width 1568 height 778
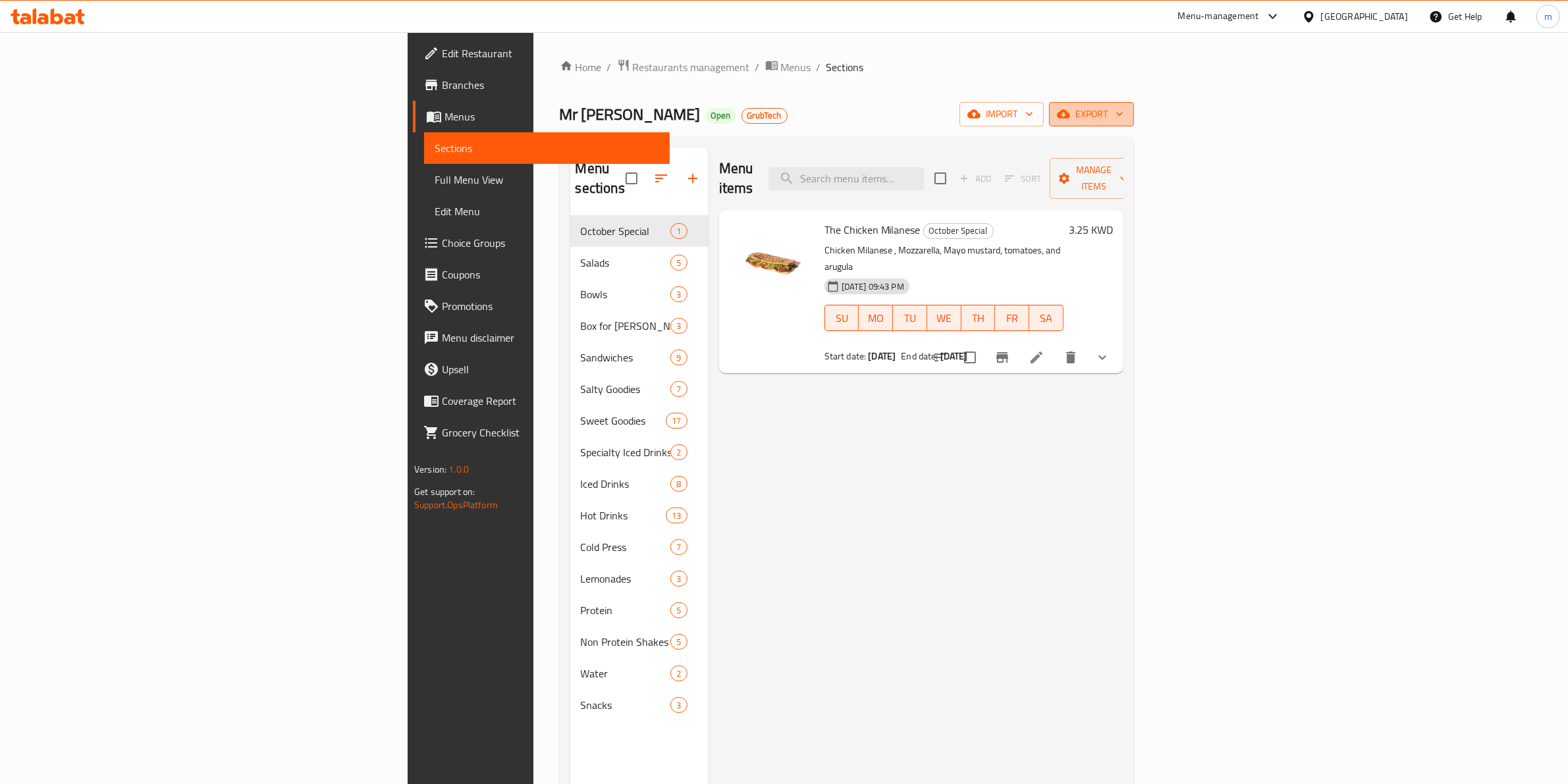
click at [1126, 121] on icon "button" at bounding box center [1119, 114] width 14 height 14
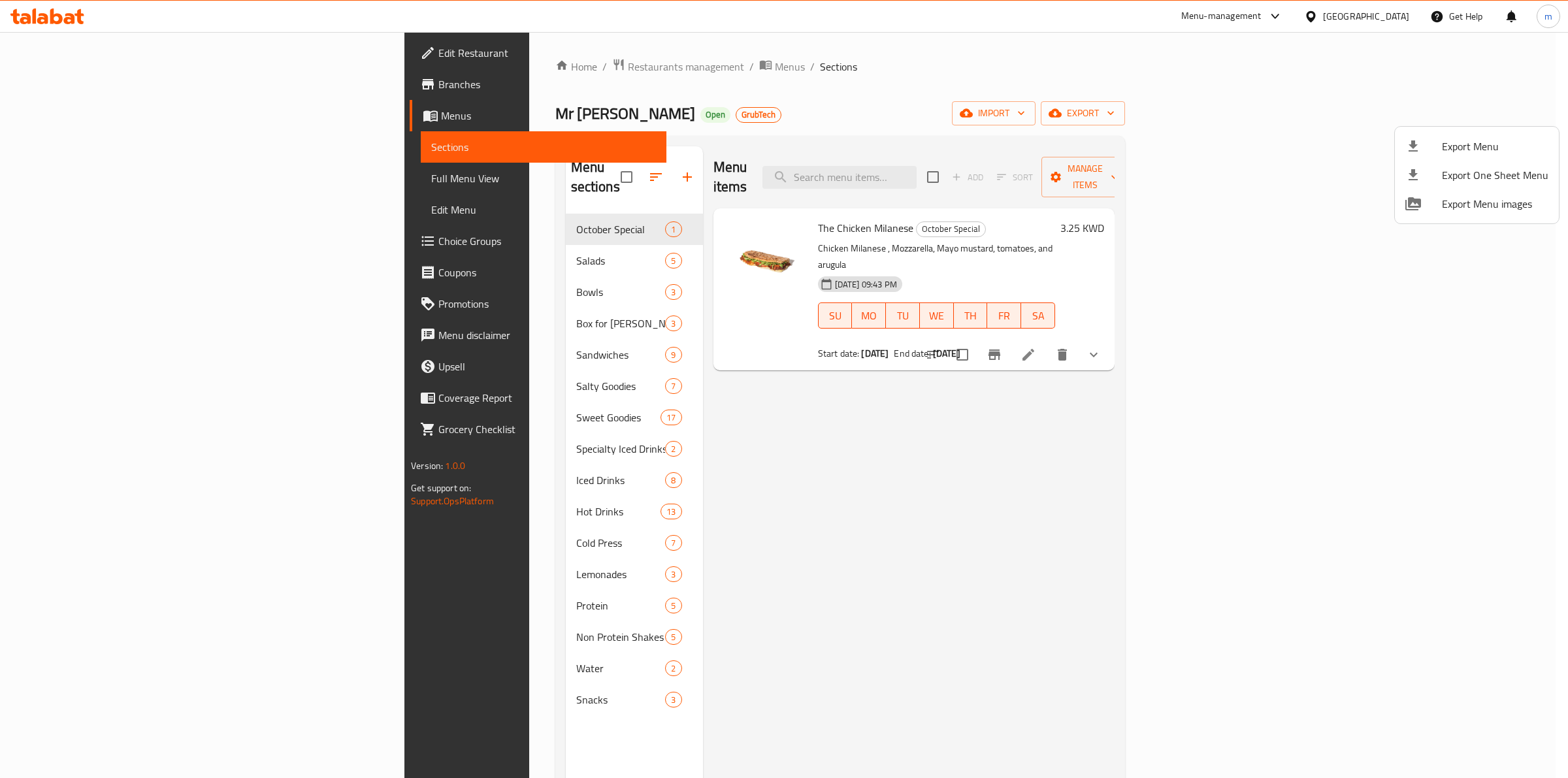
click at [1257, 111] on div at bounding box center [784, 389] width 1568 height 778
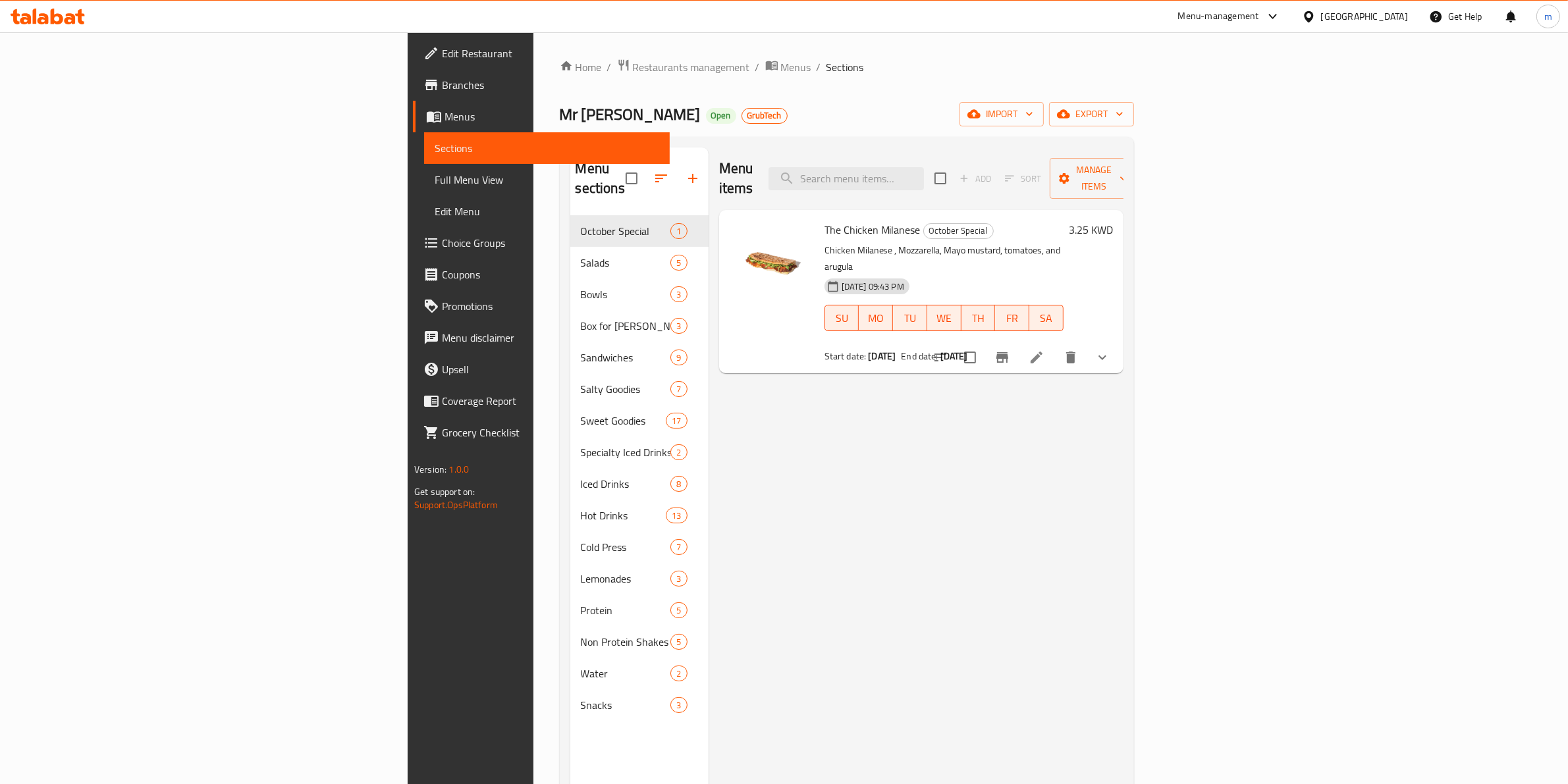
click at [435, 172] on span "Full Menu View" at bounding box center [547, 180] width 225 height 16
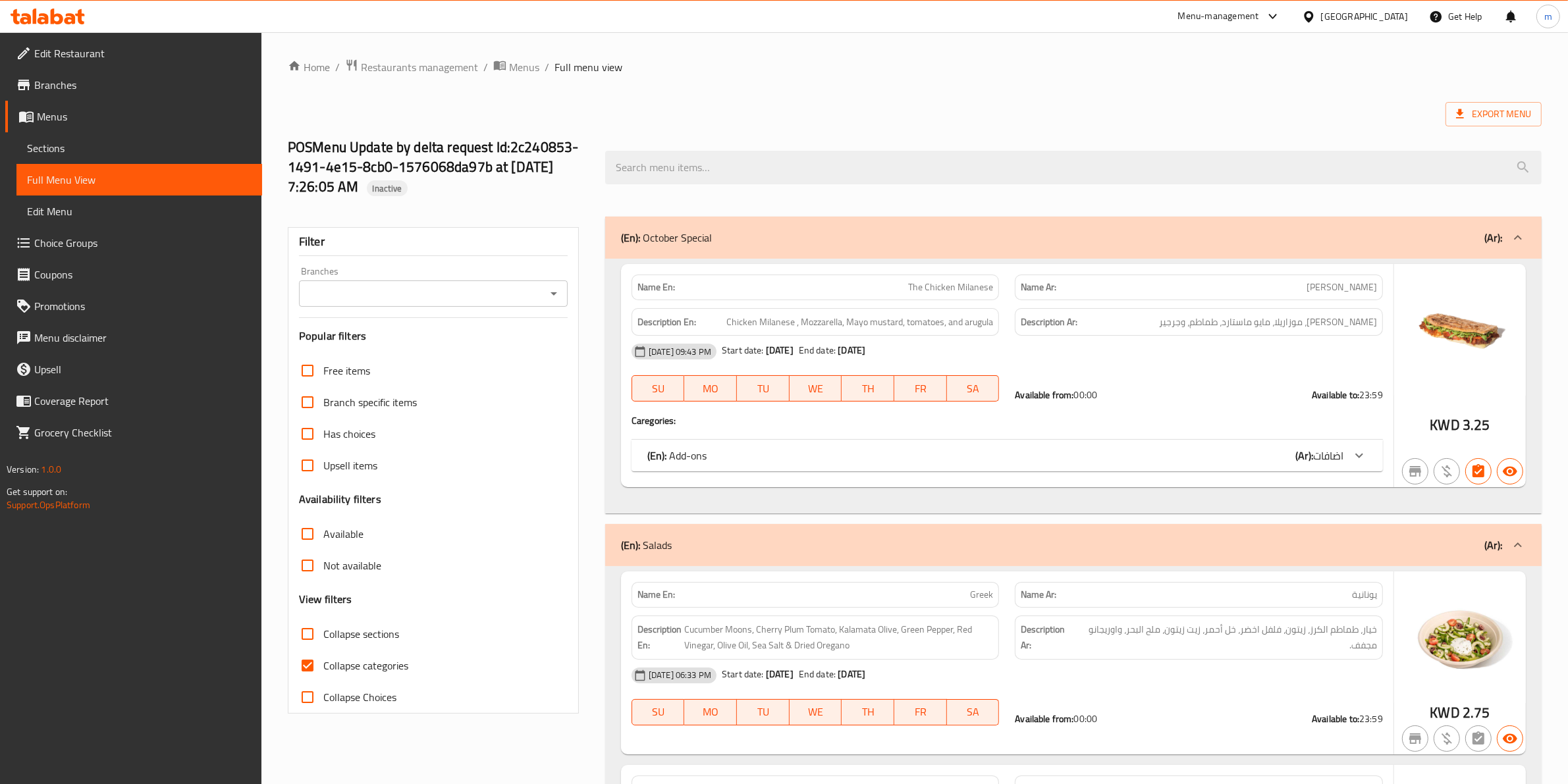
click at [346, 658] on span "Collapse categories" at bounding box center [366, 666] width 85 height 16
click at [323, 650] on input "Collapse categories" at bounding box center [308, 666] width 32 height 32
checkbox input "false"
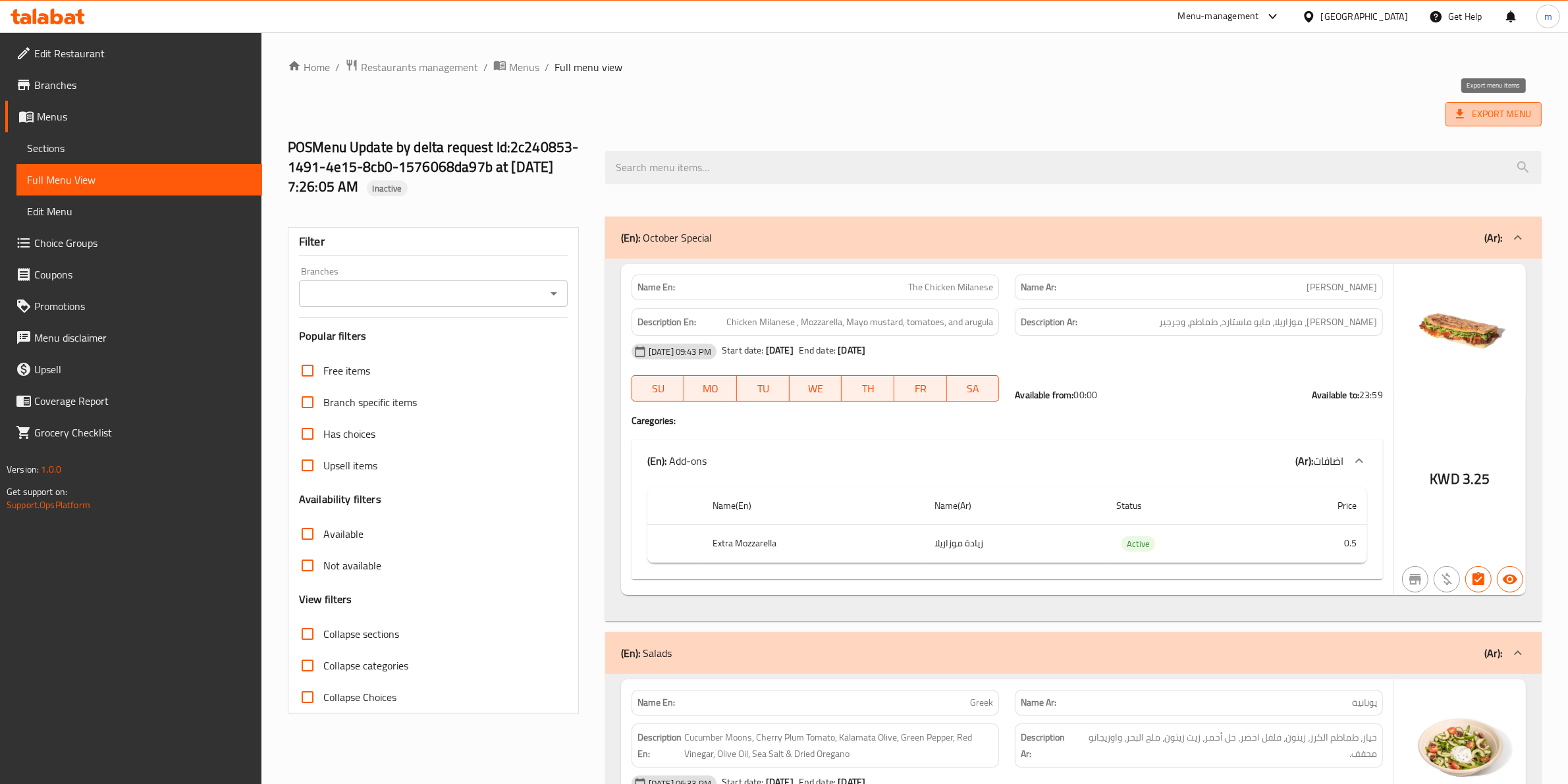
click at [1512, 110] on span "Export Menu" at bounding box center [1493, 114] width 75 height 17
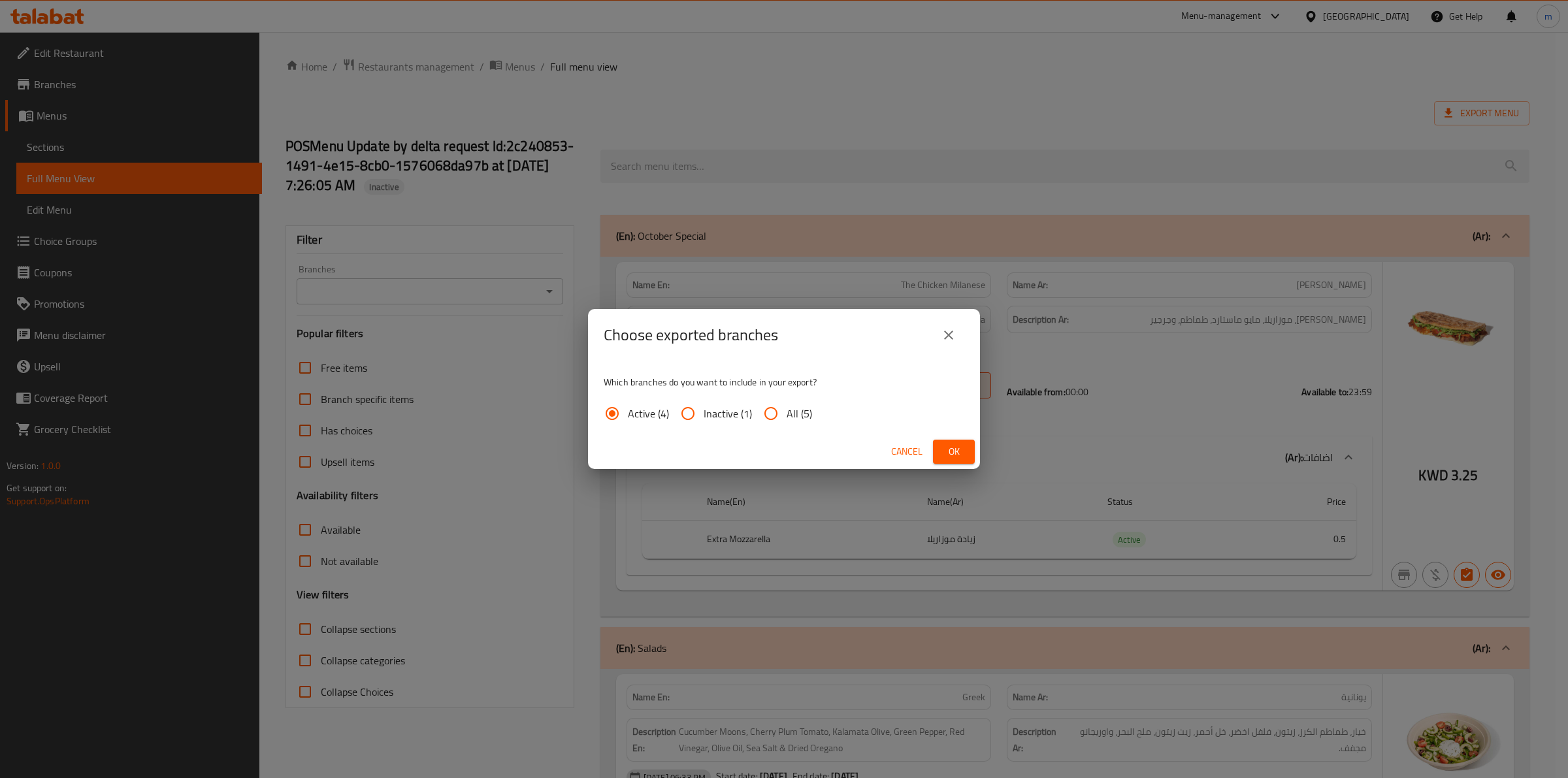
click at [795, 410] on span "All (5)" at bounding box center [799, 414] width 25 height 16
click at [787, 410] on input "All (5)" at bounding box center [771, 414] width 32 height 32
radio input "true"
click at [948, 449] on span "Ok" at bounding box center [954, 452] width 21 height 17
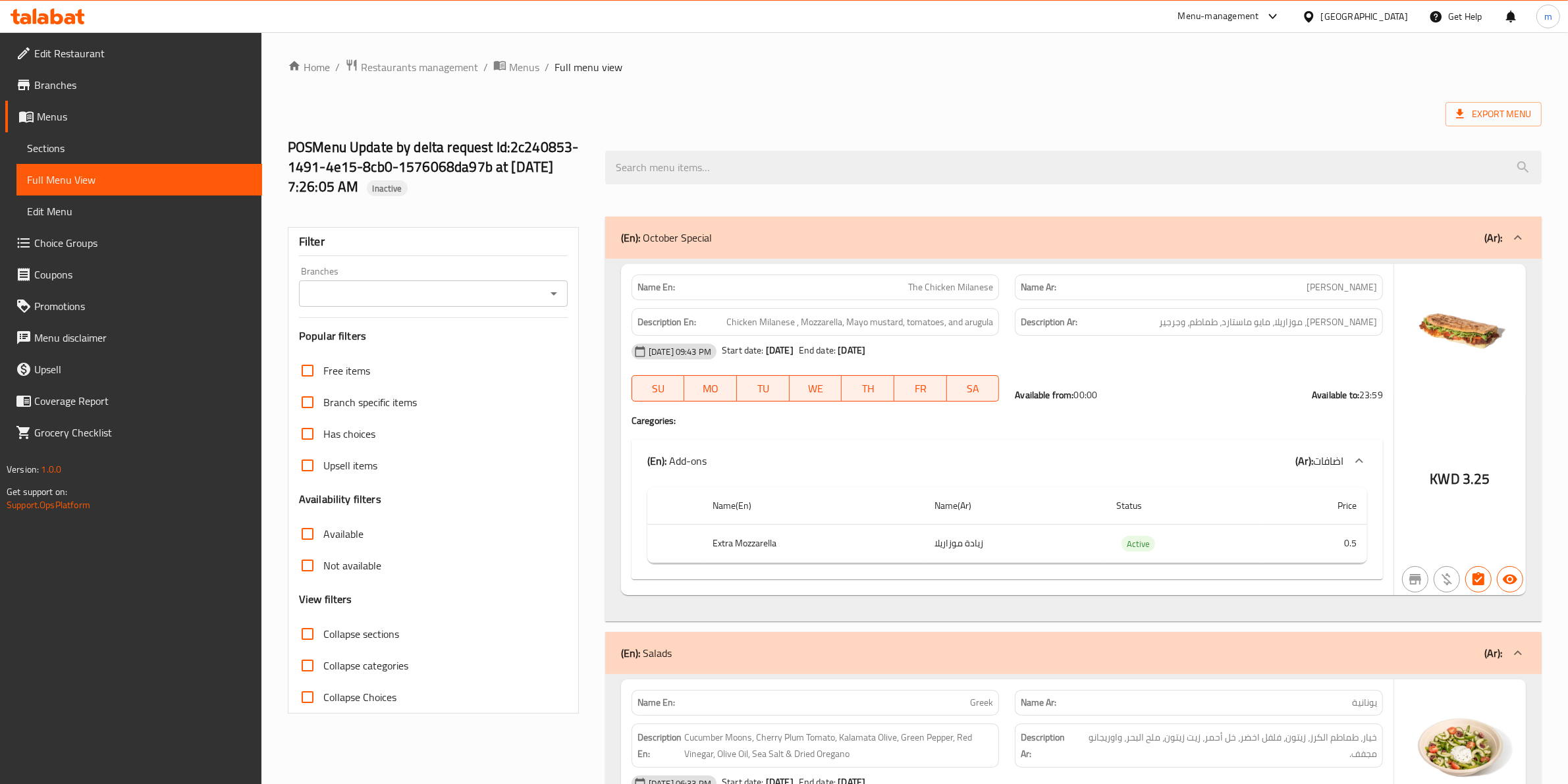
click at [77, 17] on icon at bounding box center [48, 17] width 75 height 16
